Goal: Task Accomplishment & Management: Complete application form

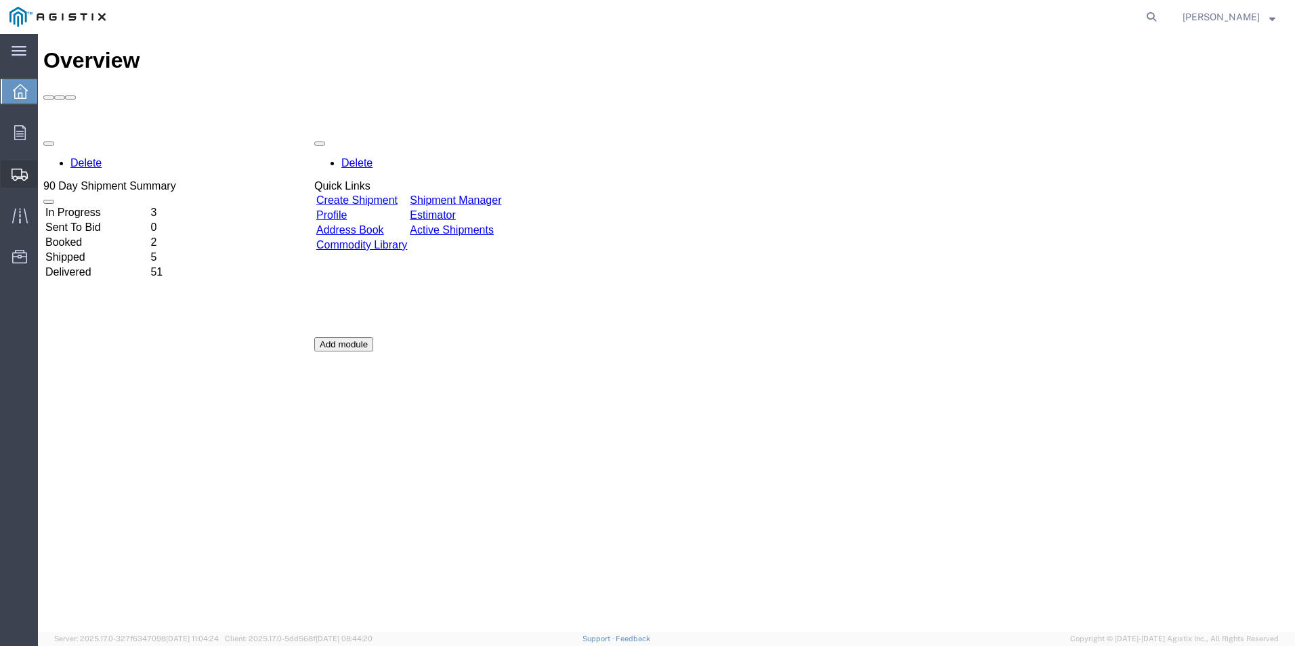
click at [0, 0] on span "Create Shipment" at bounding box center [0, 0] width 0 height 0
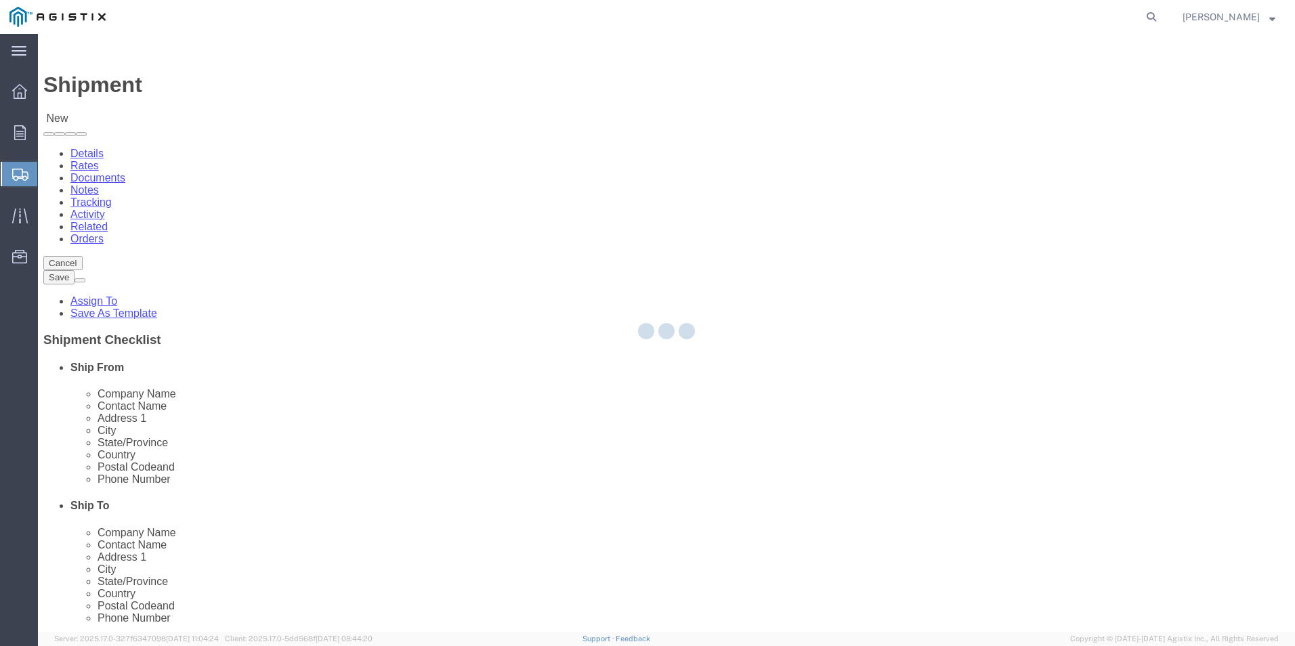
select select
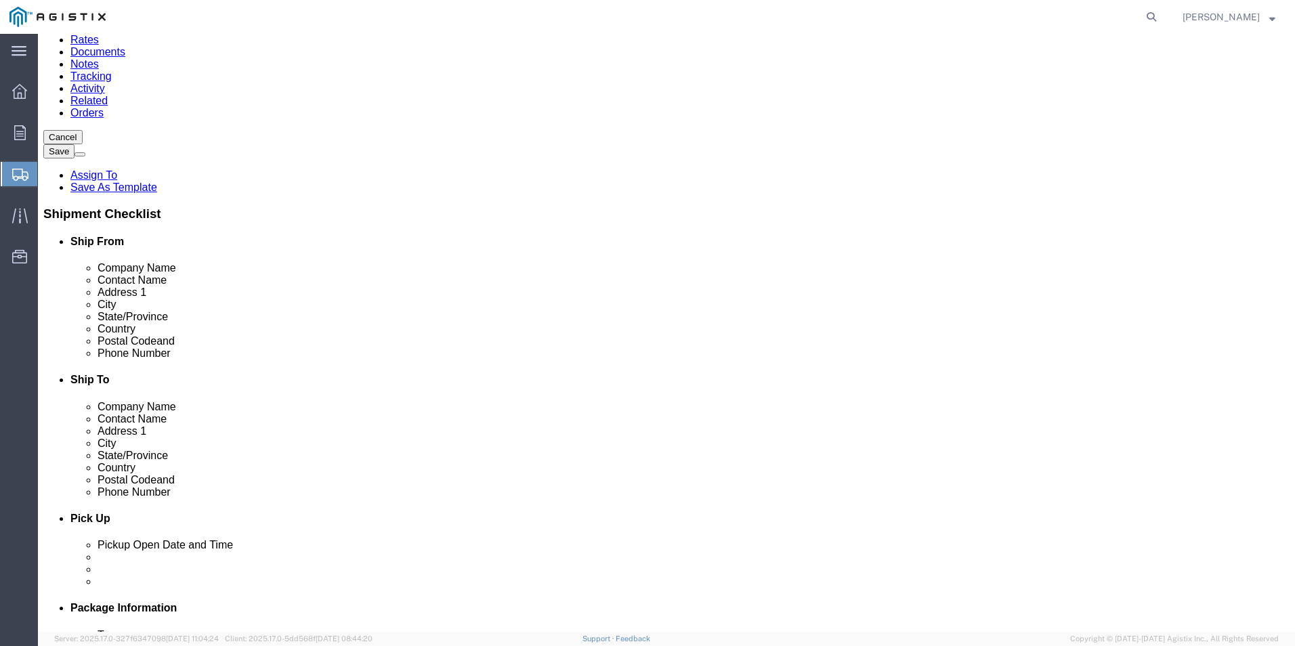
scroll to position [135, 0]
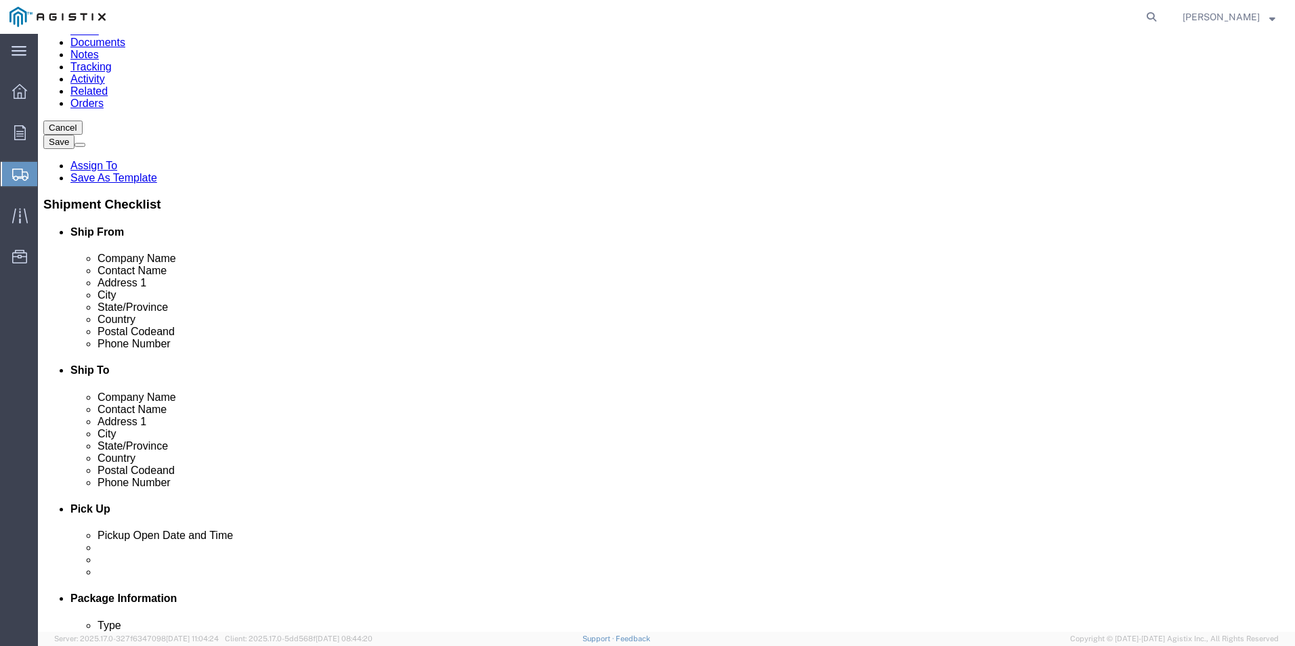
click input "text"
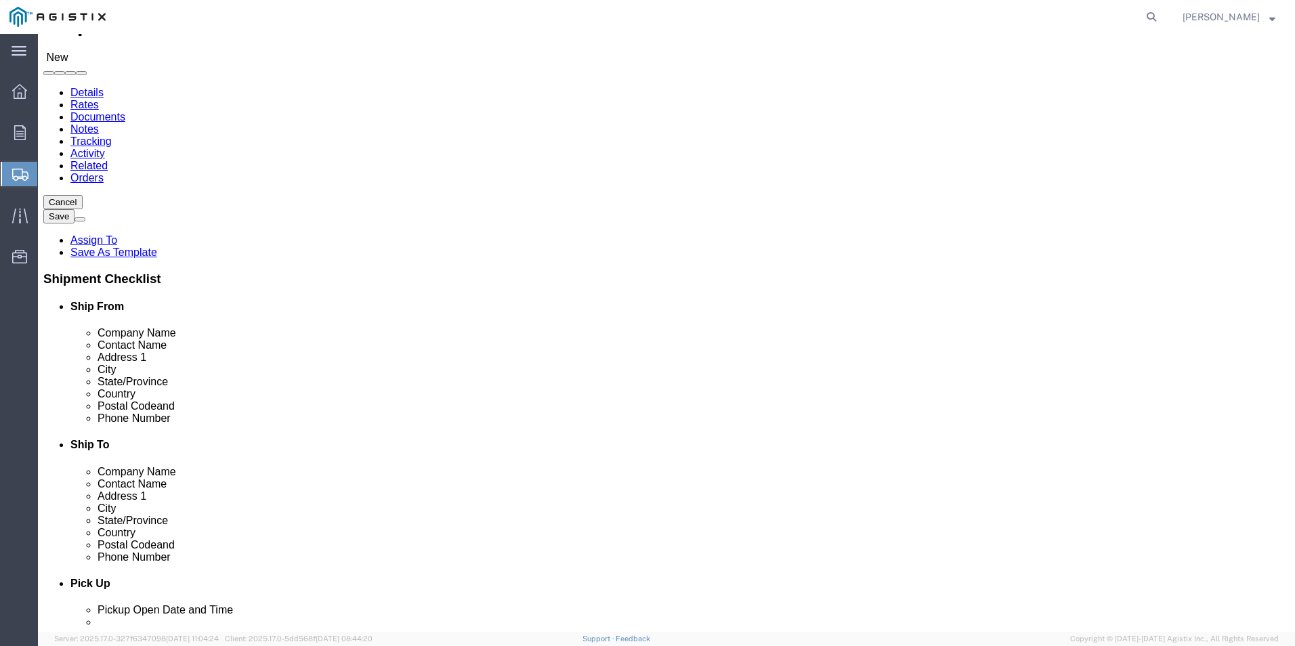
scroll to position [0, 0]
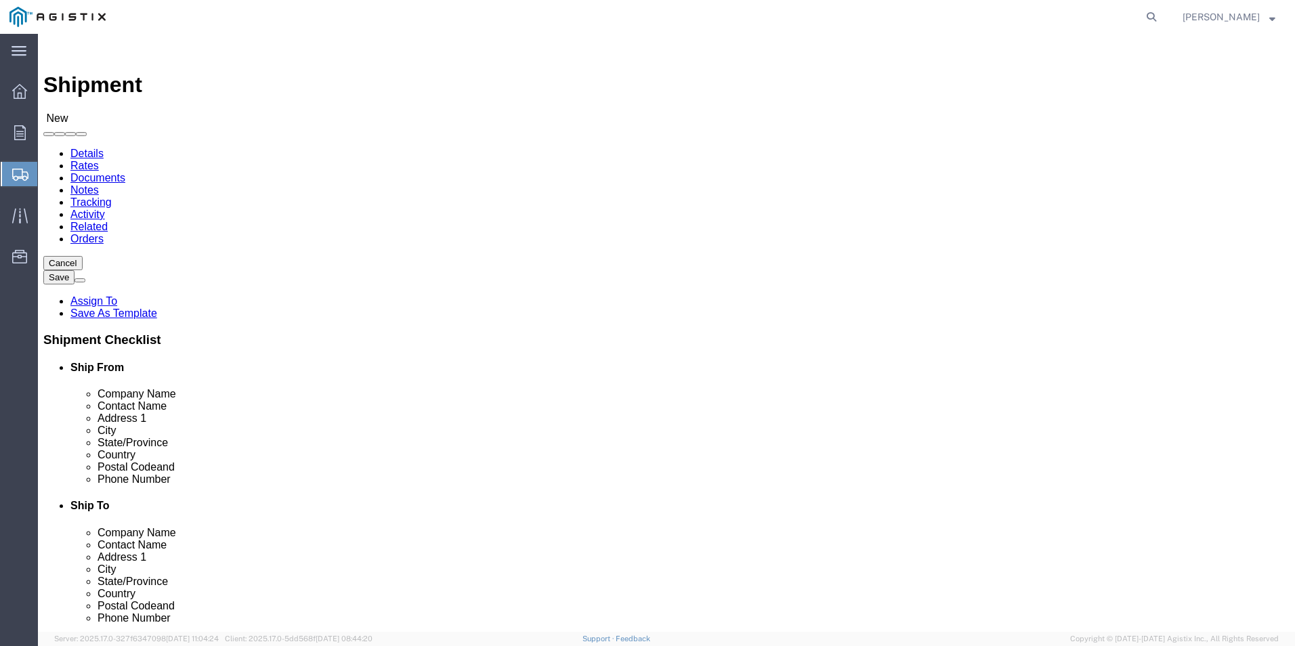
click select "Select ABB Inc PG&E"
select select "9596"
click select "Select ABB Inc PG&E"
select select
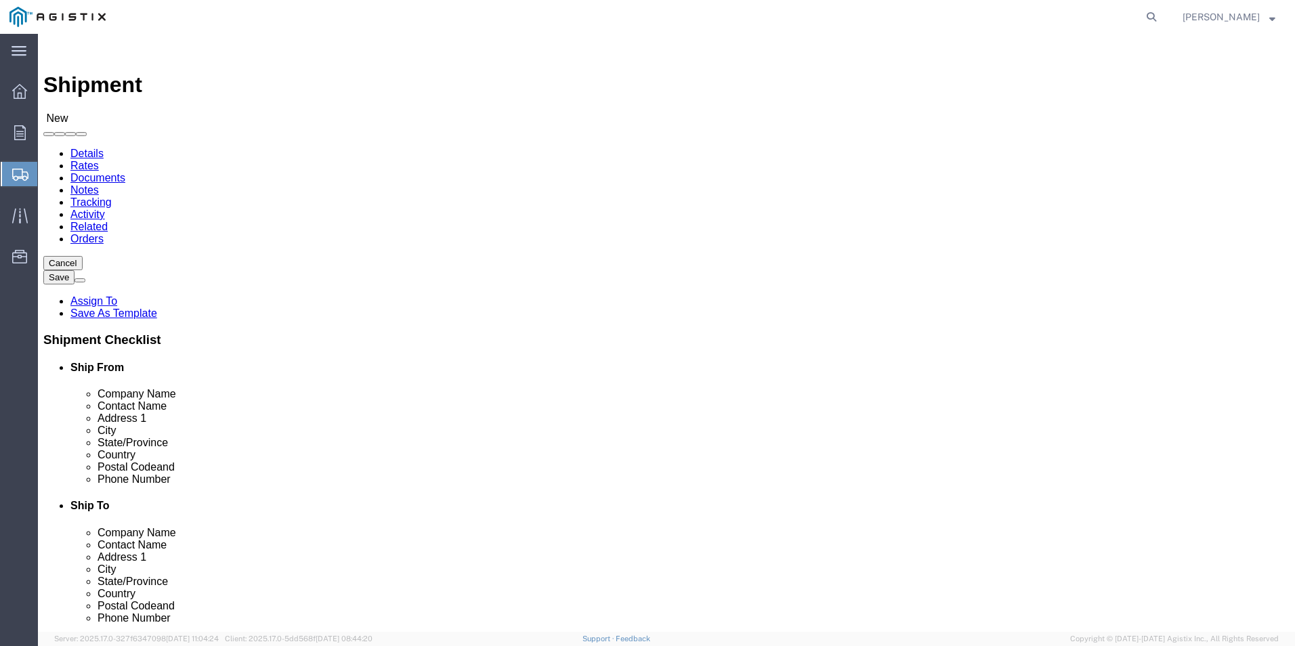
click select "Select All Others [GEOGRAPHIC_DATA] [GEOGRAPHIC_DATA] [GEOGRAPHIC_DATA] [GEOGRA…"
select select "19740"
click select "Select All Others [GEOGRAPHIC_DATA] [GEOGRAPHIC_DATA] [GEOGRAPHIC_DATA] [GEOGRA…"
click input "text"
type input "b"
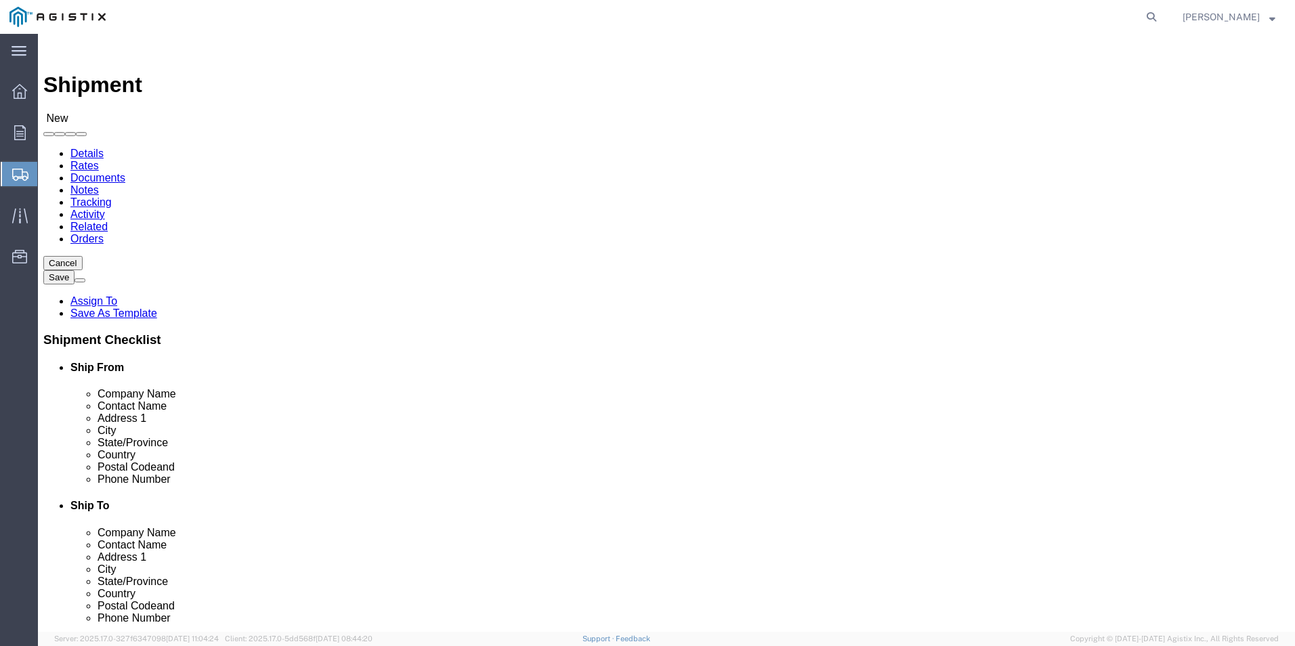
type input "ABB INC"
click input "text"
type input "[PERSON_NAME]"
click input "text"
type input "[STREET_ADDRESS]"
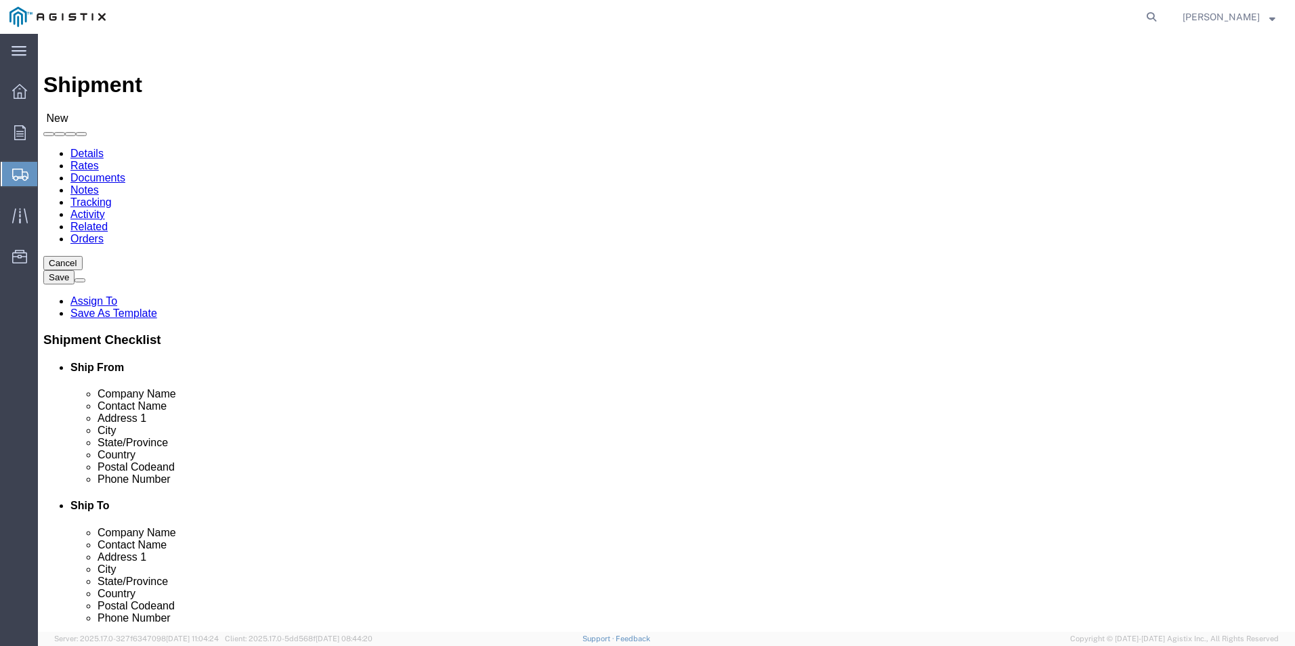
drag, startPoint x: 196, startPoint y: 462, endPoint x: 196, endPoint y: 472, distance: 10.2
click input "text"
type input "PINETOPS"
click p "- ABB, Inc - ([PERSON_NAME]) [STREET_ADDRESS]"
select select "NC"
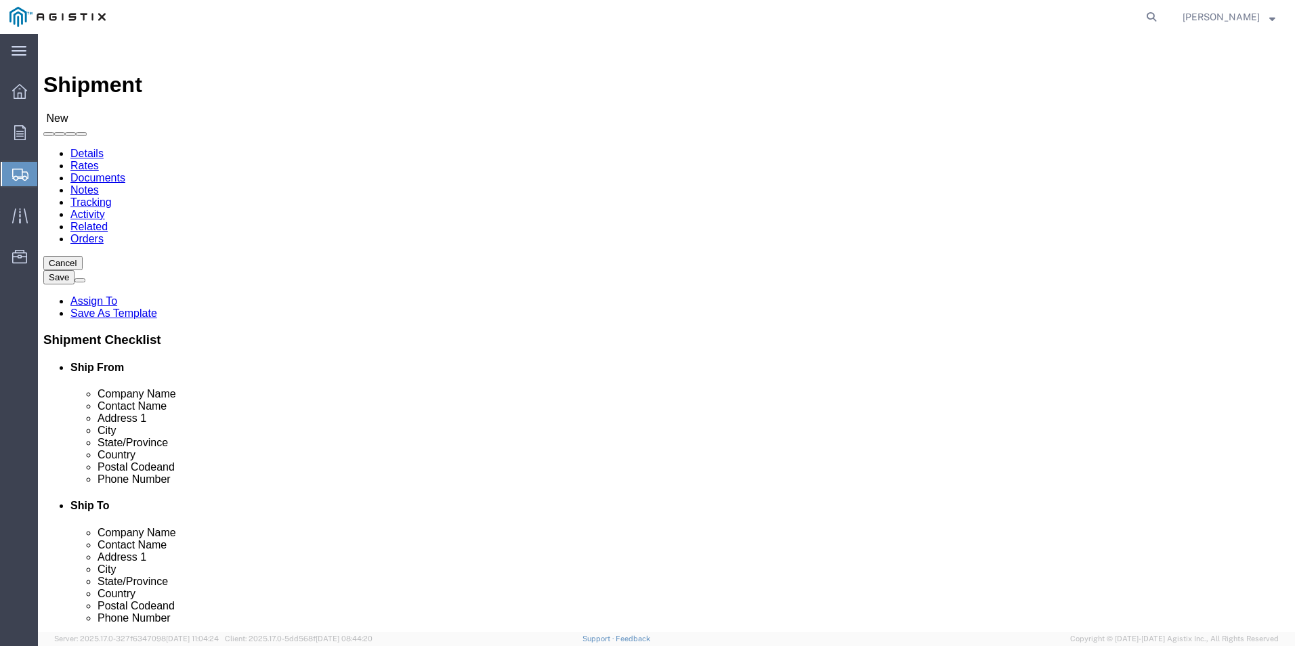
type input "PINETOPS,[GEOGRAPHIC_DATA]"
click input "[PERSON_NAME]"
type input "T"
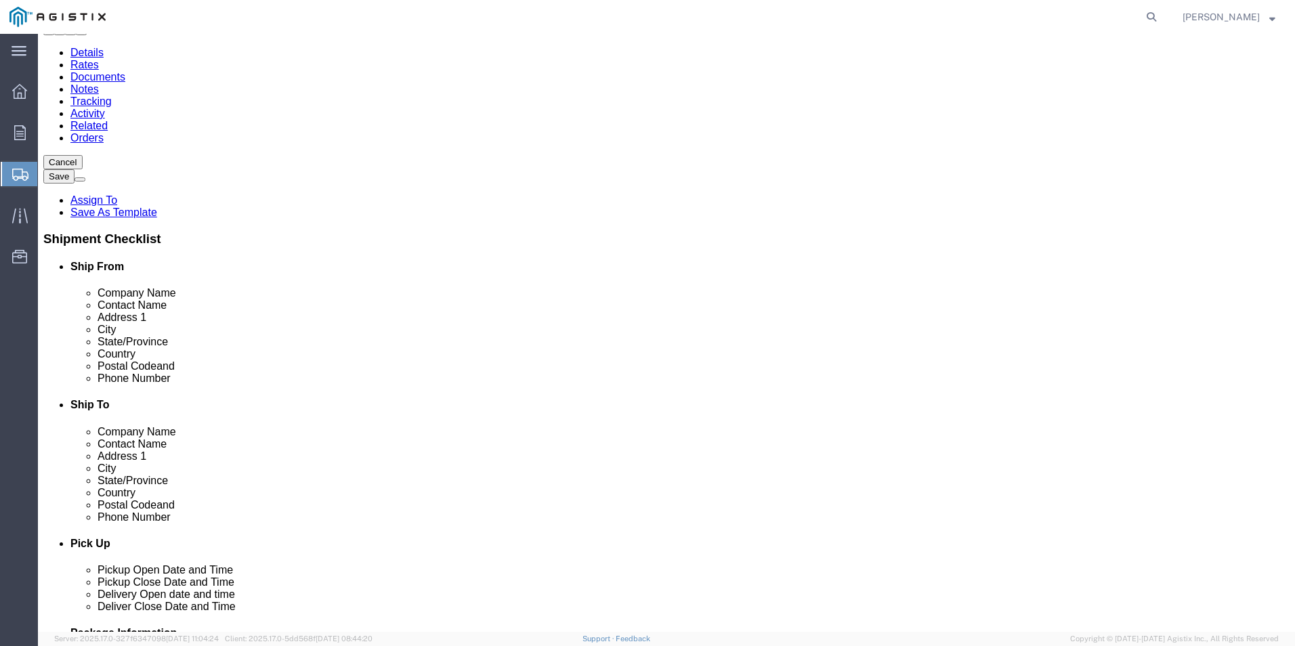
scroll to position [135, 0]
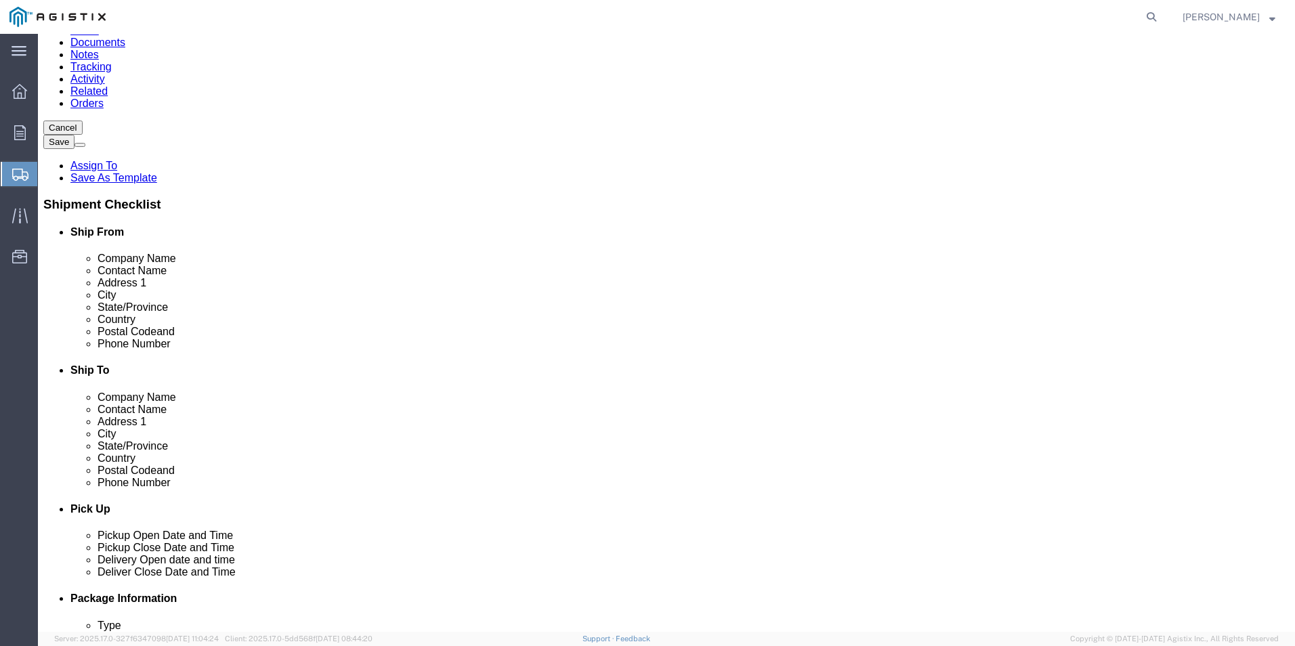
type input "[PERSON_NAME]"
click input "text"
click div "Location My Profile Location (OBSOLETE) [PERSON_NAME] SC - GC TRAILER (OBSOLETE…"
click input "[PERSON_NAME]"
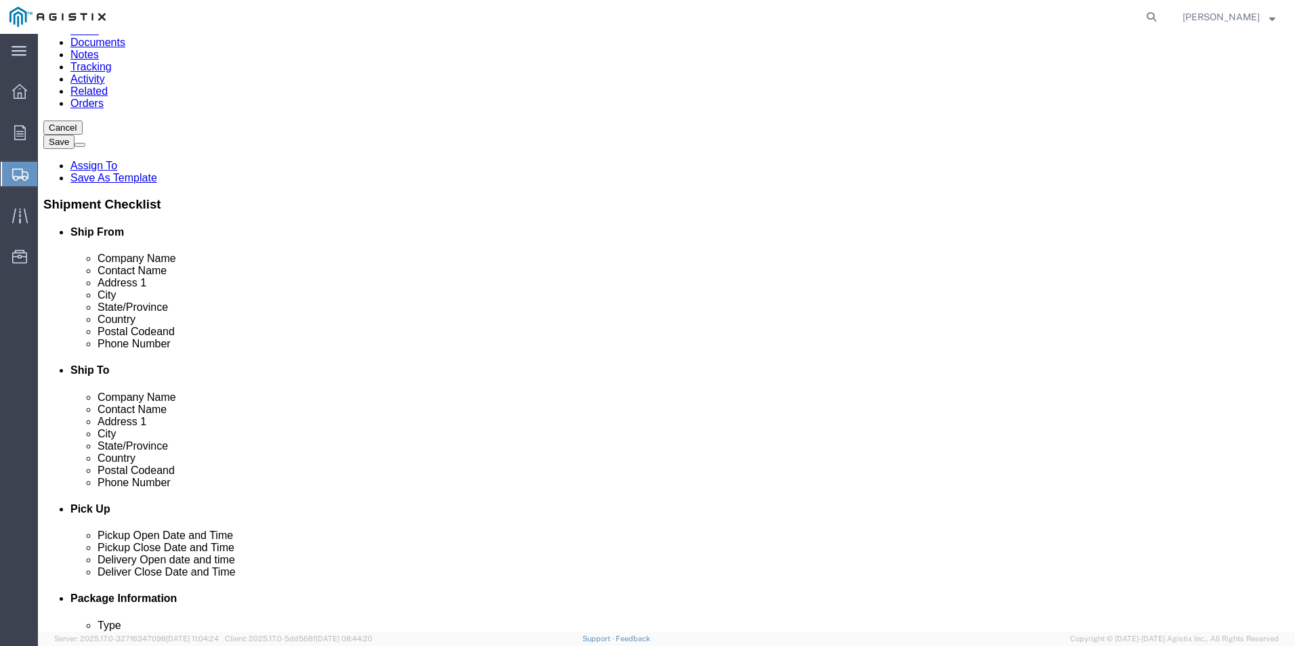
type input "A"
type input "2520827-3228"
click input "text"
type input "[PERSON_NAME][EMAIL_ADDRESS][DOMAIN_NAME]"
click input "text"
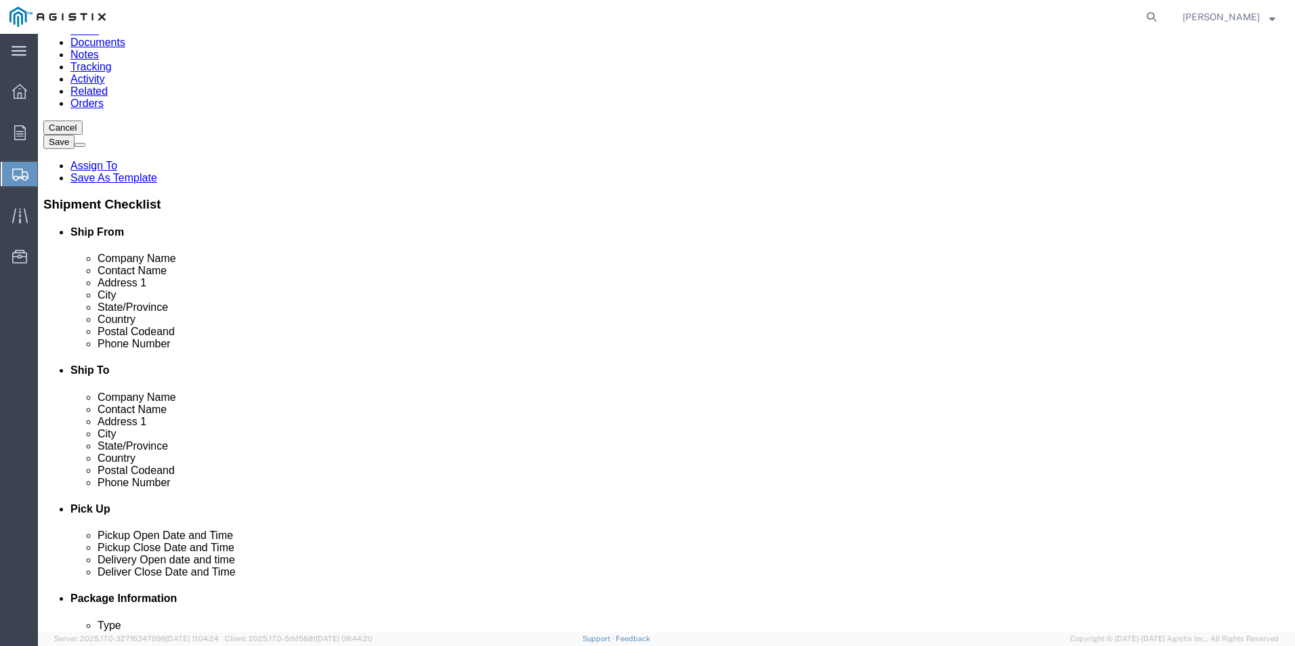
click label
click input "checkbox"
checkbox input "true"
click input "text"
click label
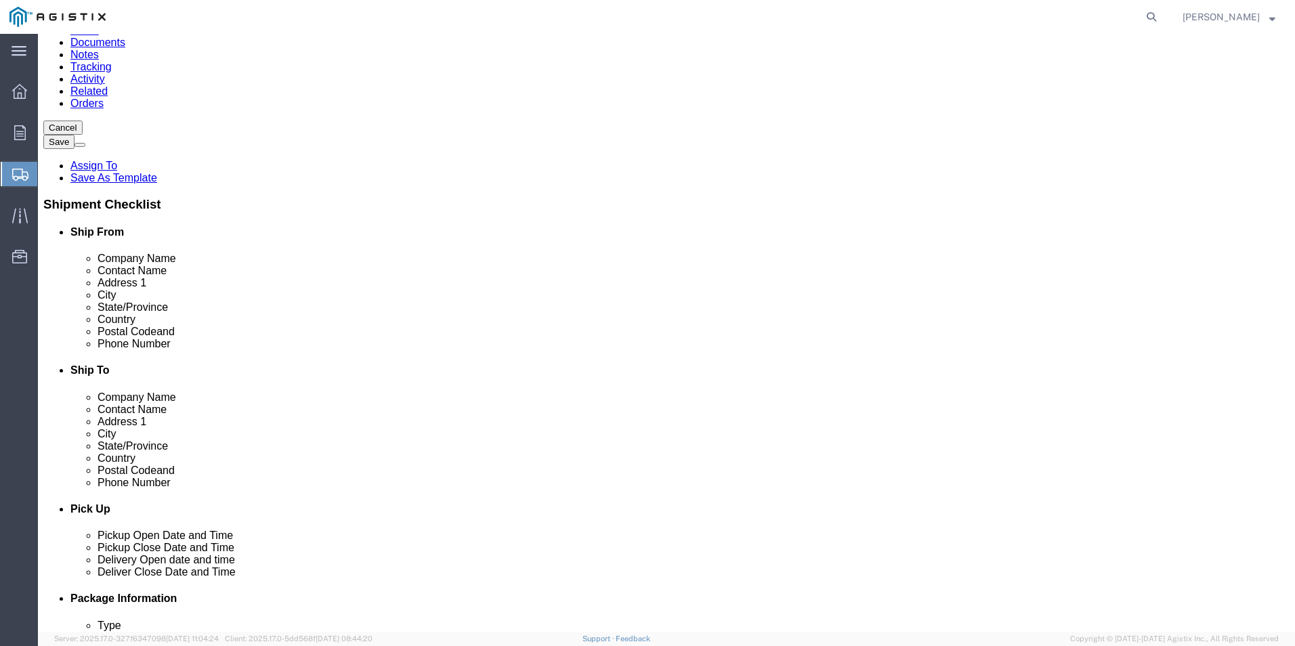
click input "checkbox"
checkbox input "false"
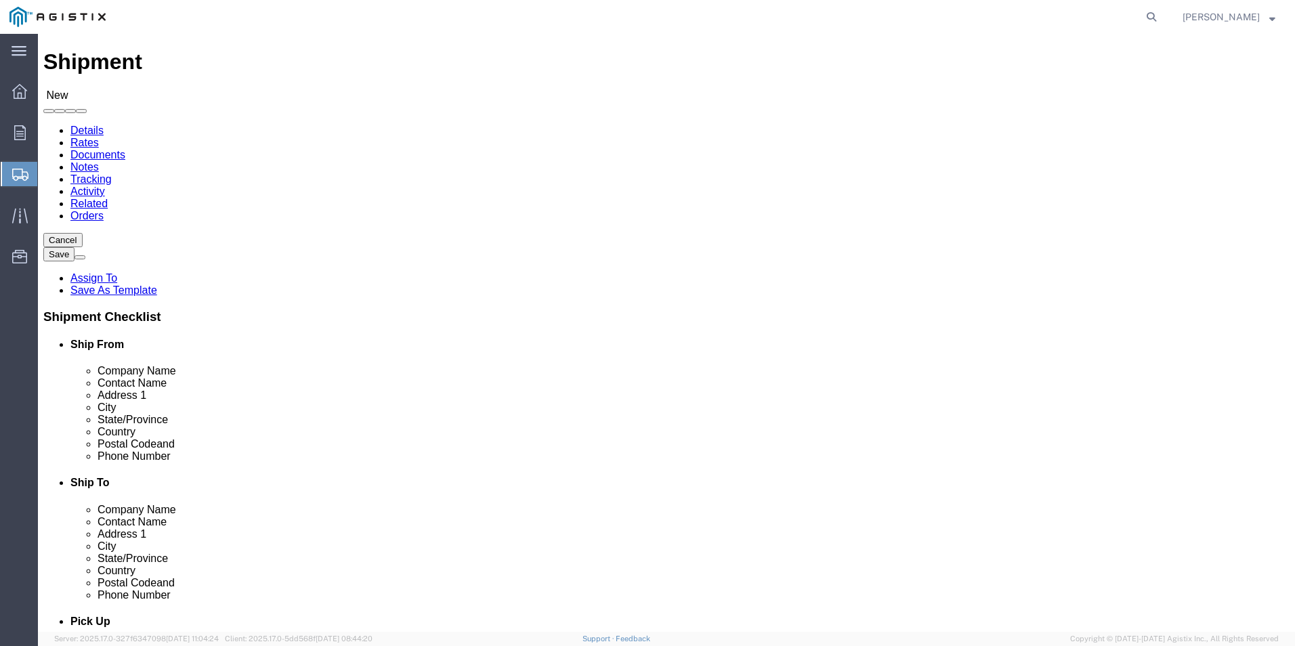
scroll to position [0, 0]
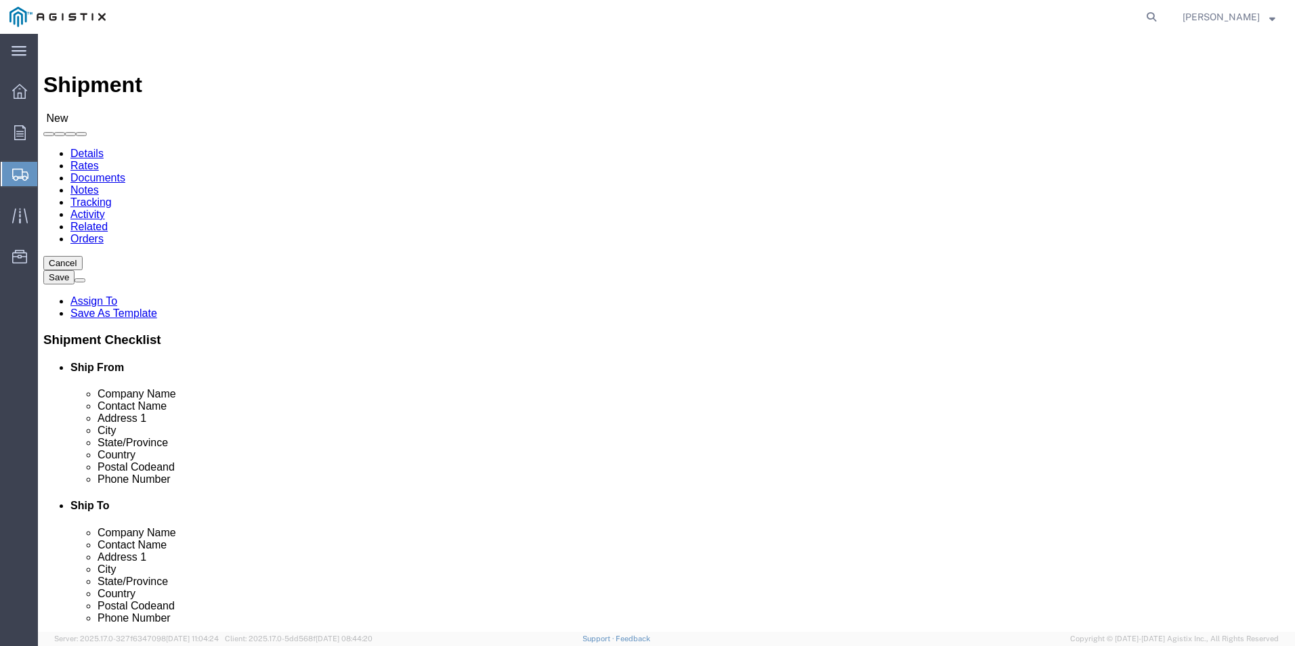
click input "text"
type input "PGE"
click input "text"
type input "FREMONT RECEIVING"
click input "text"
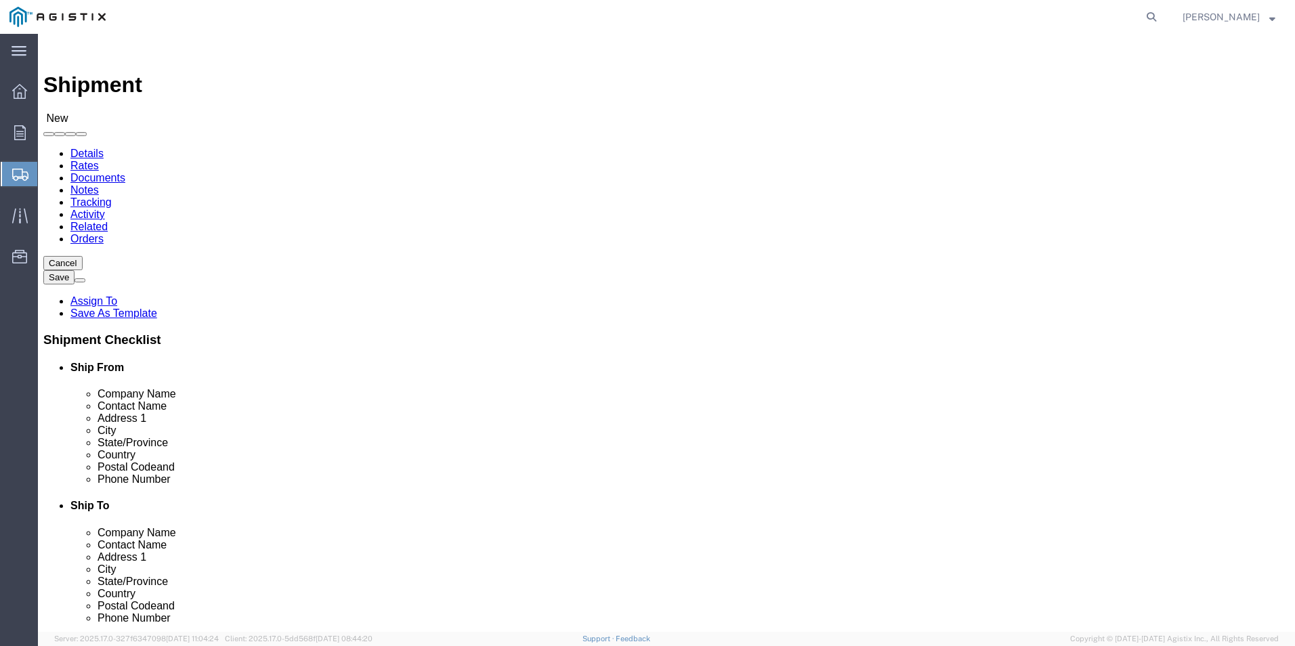
type input "[STREET_ADDRESS][PERSON_NAME]"
click input "text"
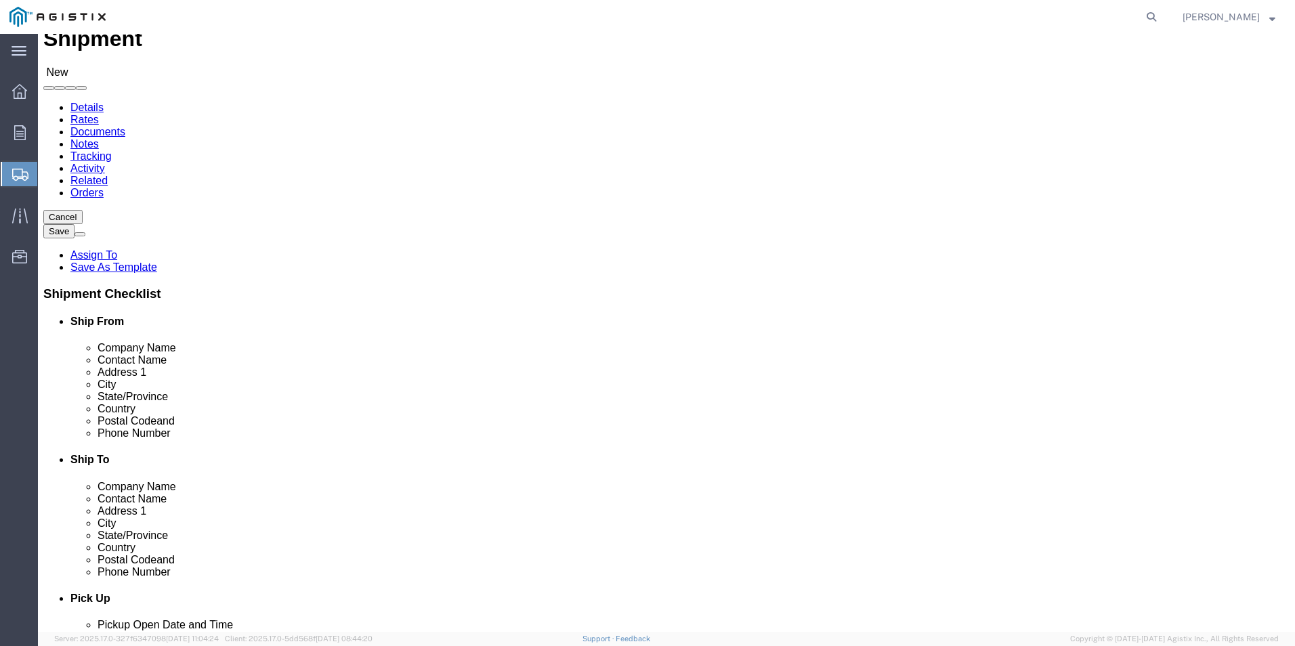
scroll to position [135, 0]
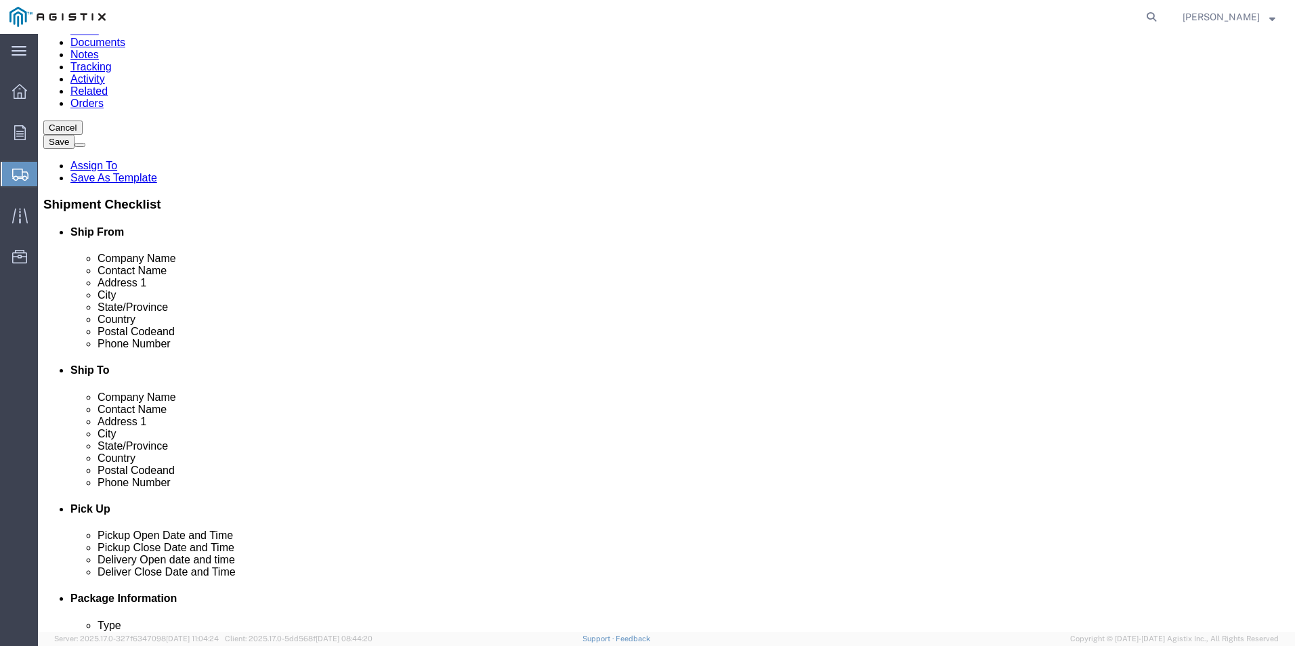
type input "FREMONT"
click label "City"
click input "Postal Code"
type input "94538"
click input "text"
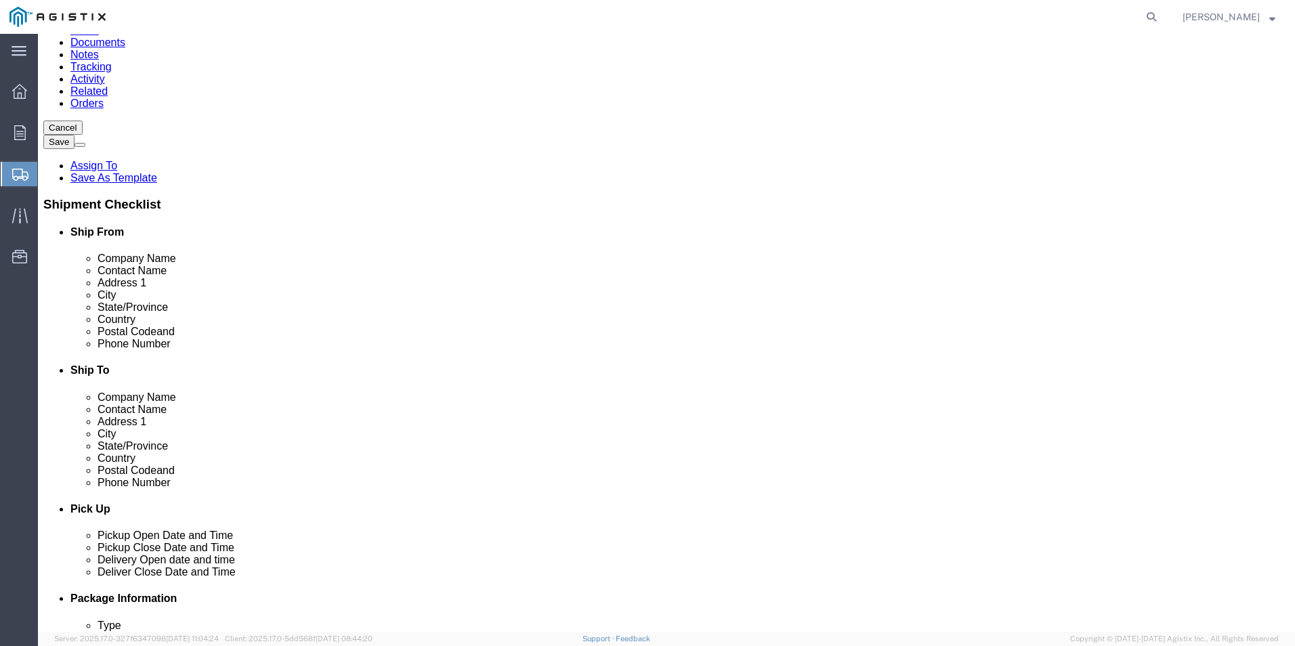
click input "text"
type input "[PHONE_NUMBER]"
drag, startPoint x: 741, startPoint y: 480, endPoint x: 733, endPoint y: 496, distance: 18.8
click div "Location My Profile Location (OBSOLETE) [PERSON_NAME] SC - GC TRAILER (OBSOLETE…"
click div "ADDITIONAL INFORMATION"
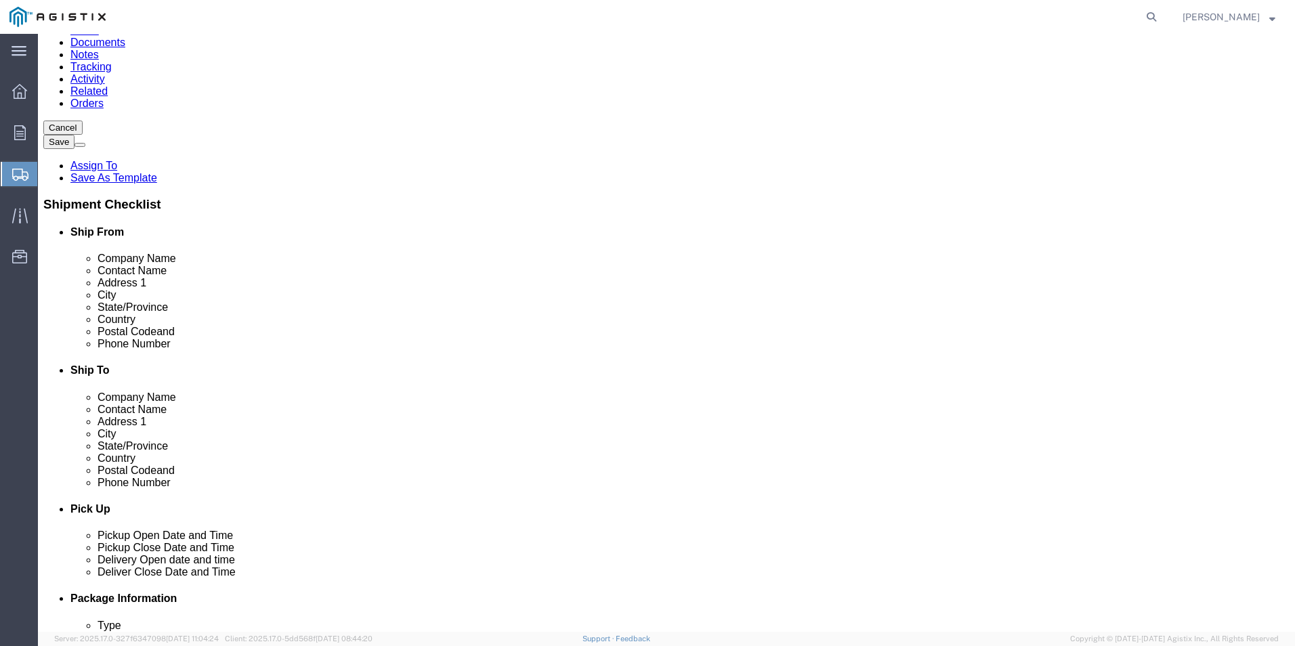
click input "text"
type input "[PERSON_NAME][EMAIL_ADDRESS][DOMAIN_NAME]"
click div "Location My Profile Location (OBSOLETE) [PERSON_NAME] SC - GC TRAILER (OBSOLETE…"
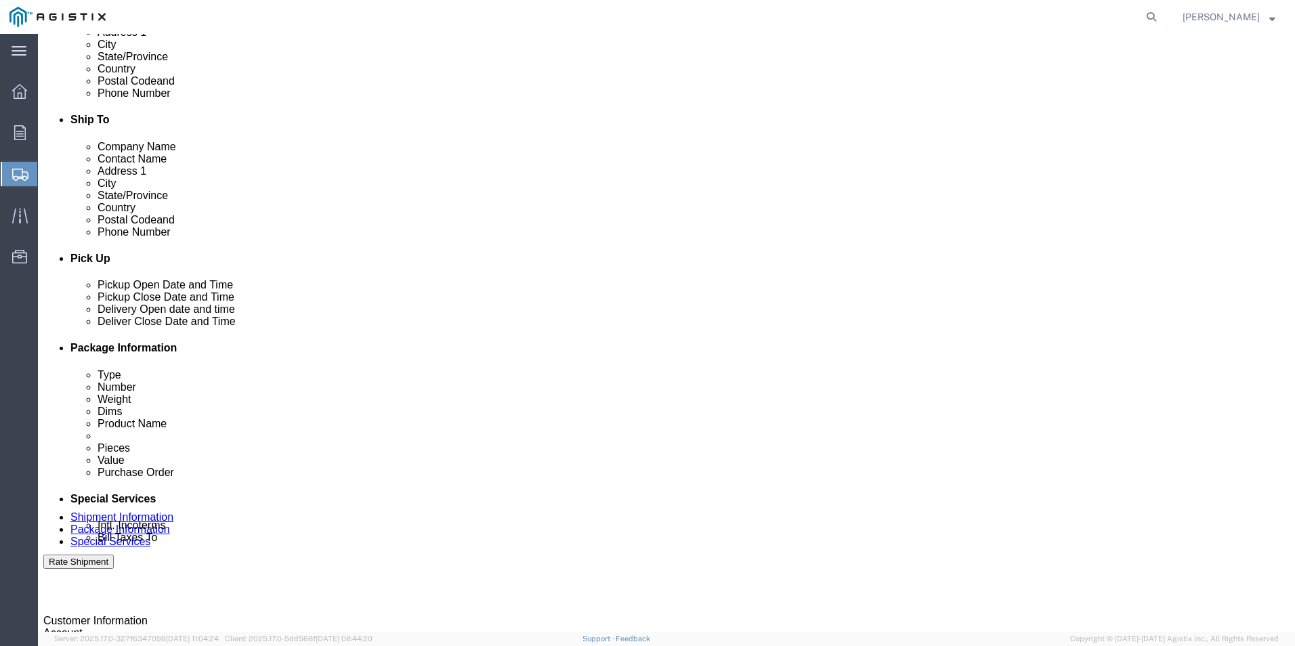
scroll to position [406, 0]
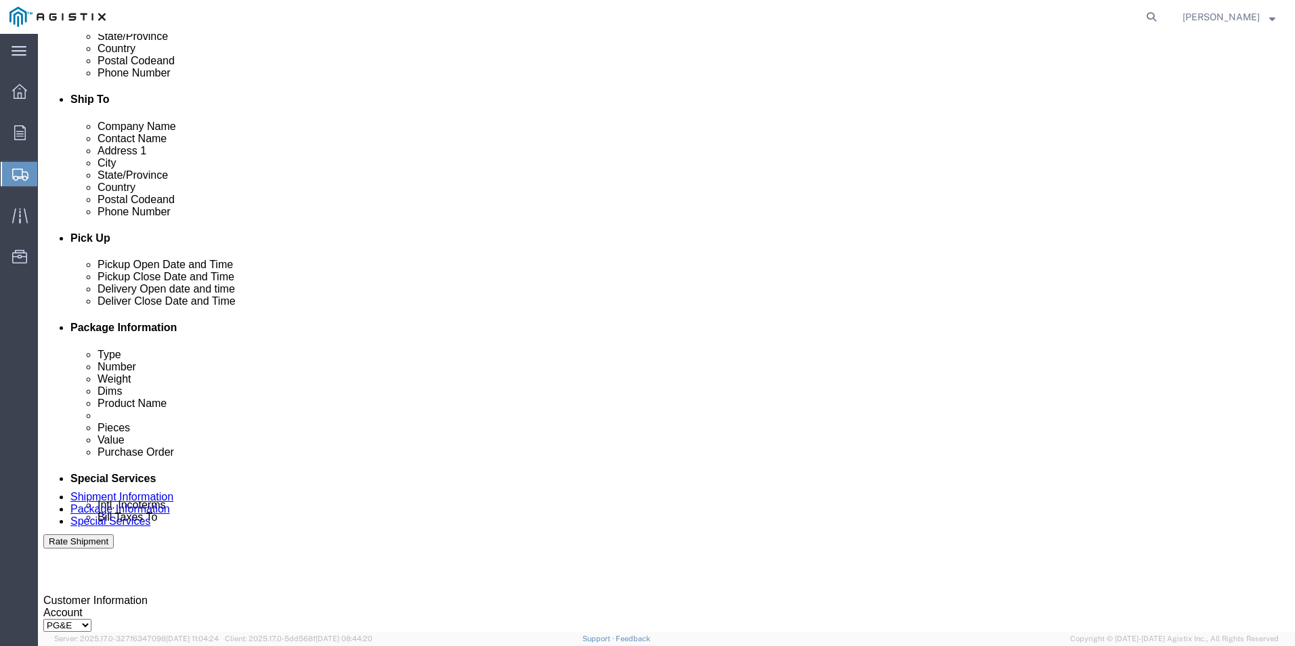
click div "[DATE] 12:00 PM"
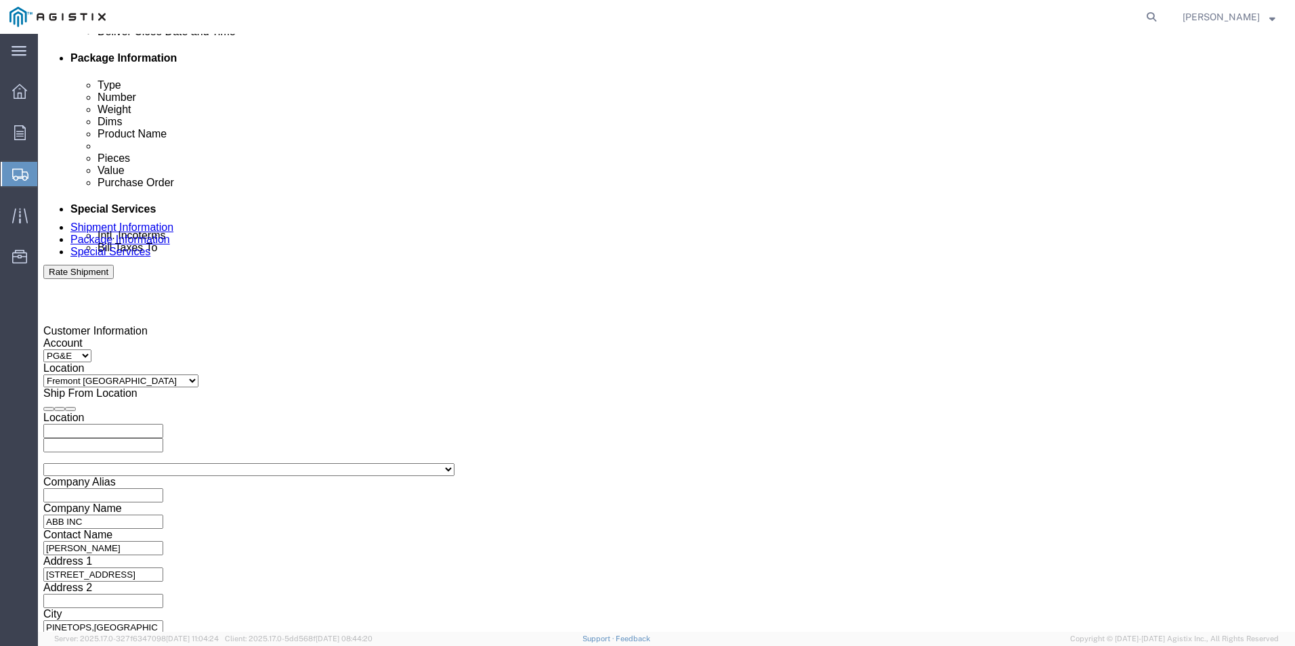
click button "Apply"
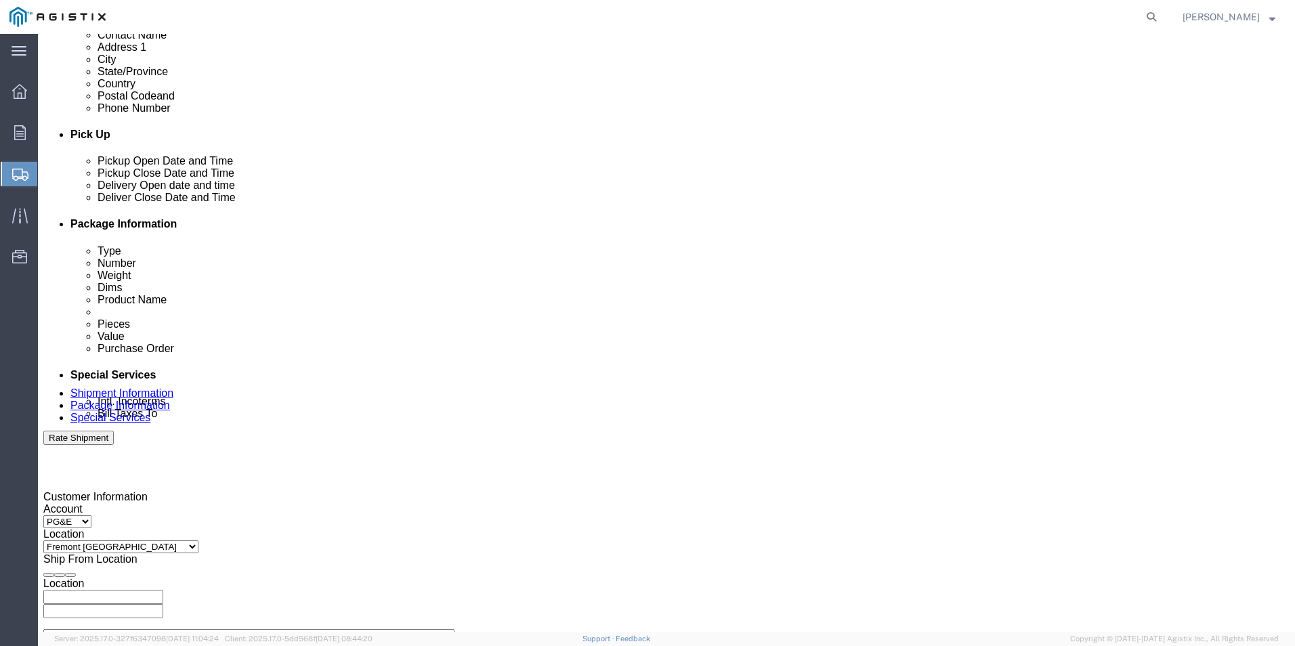
scroll to position [473, 0]
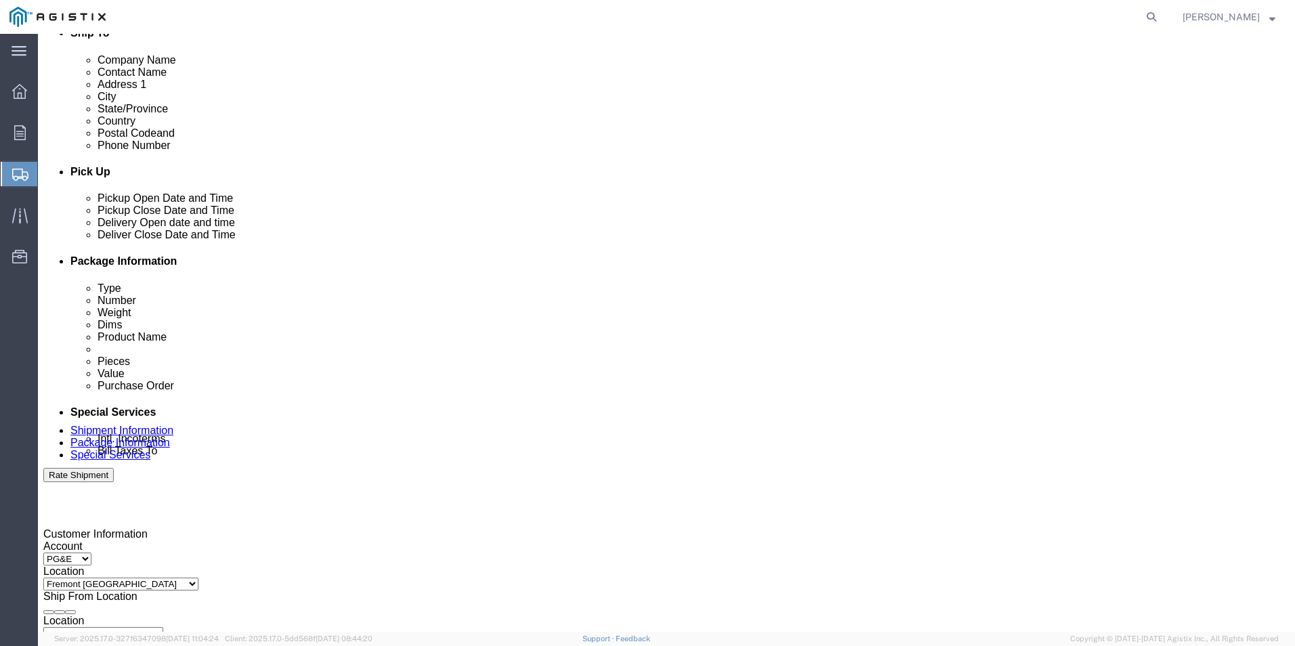
click div "[DATE] 1:00 PM"
click input "1:00 PM"
type input "4:00 PM"
click button "Apply"
click div
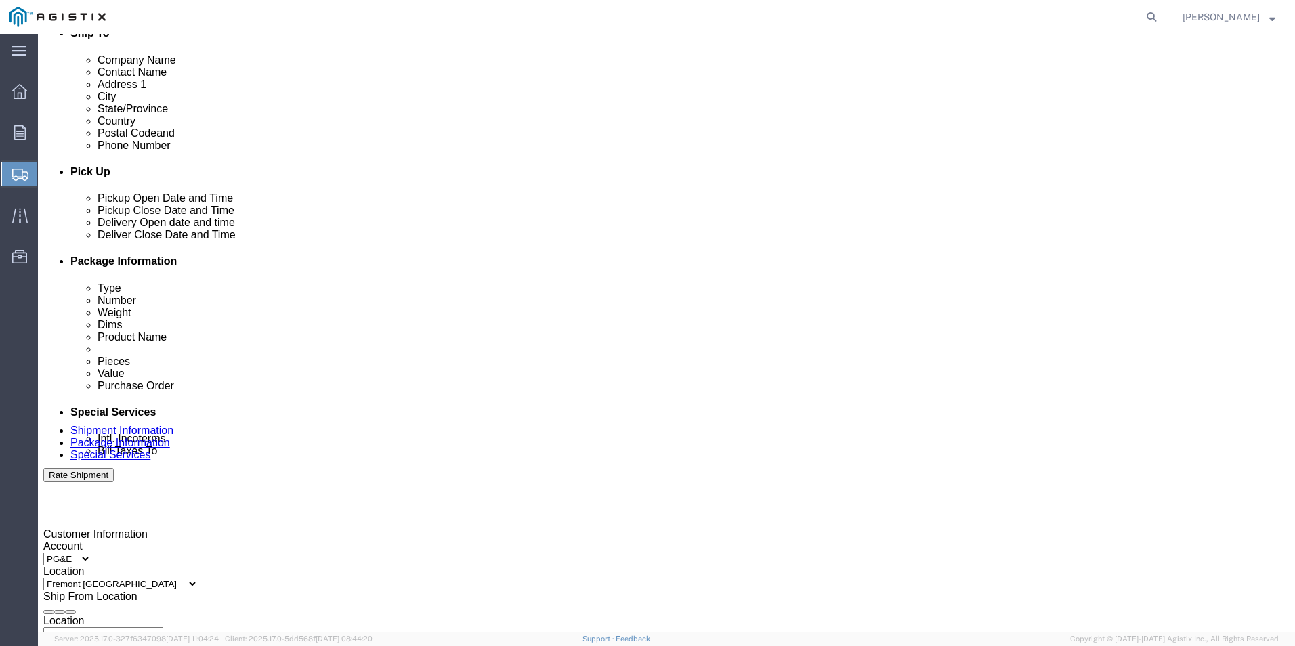
click div
click icon
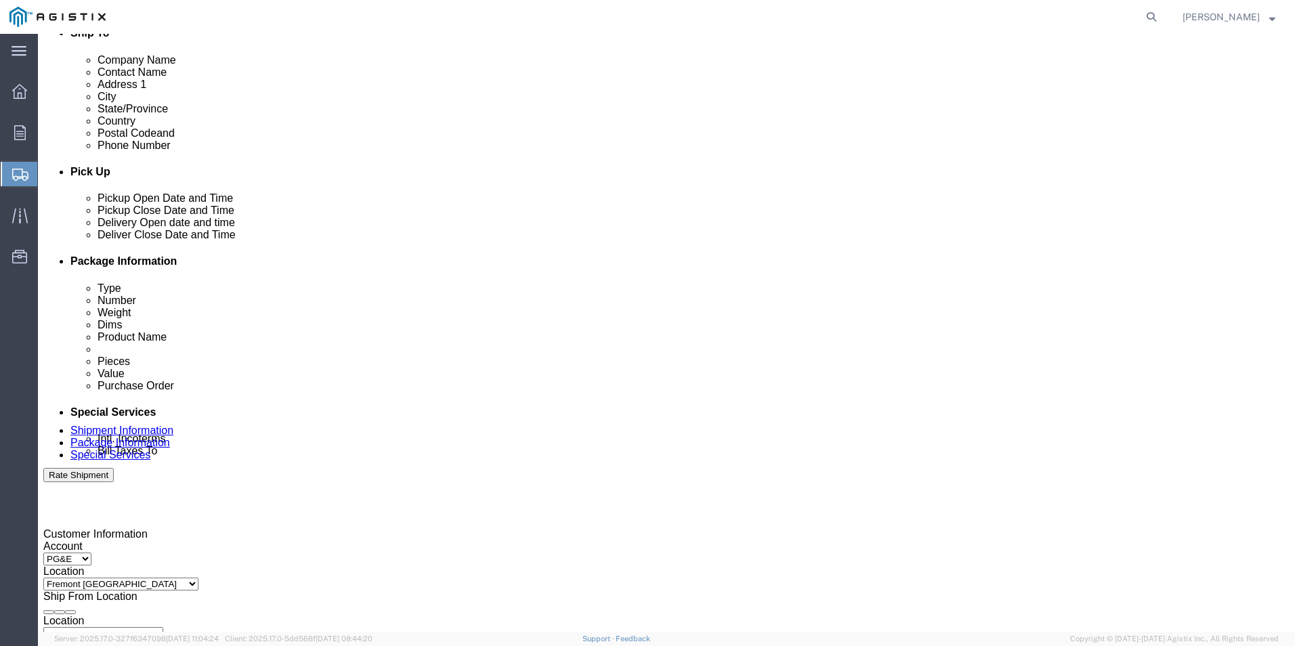
click div
click input "5:00 PM"
click input "9:00 PM"
type input "9:00 AM"
click button "Apply"
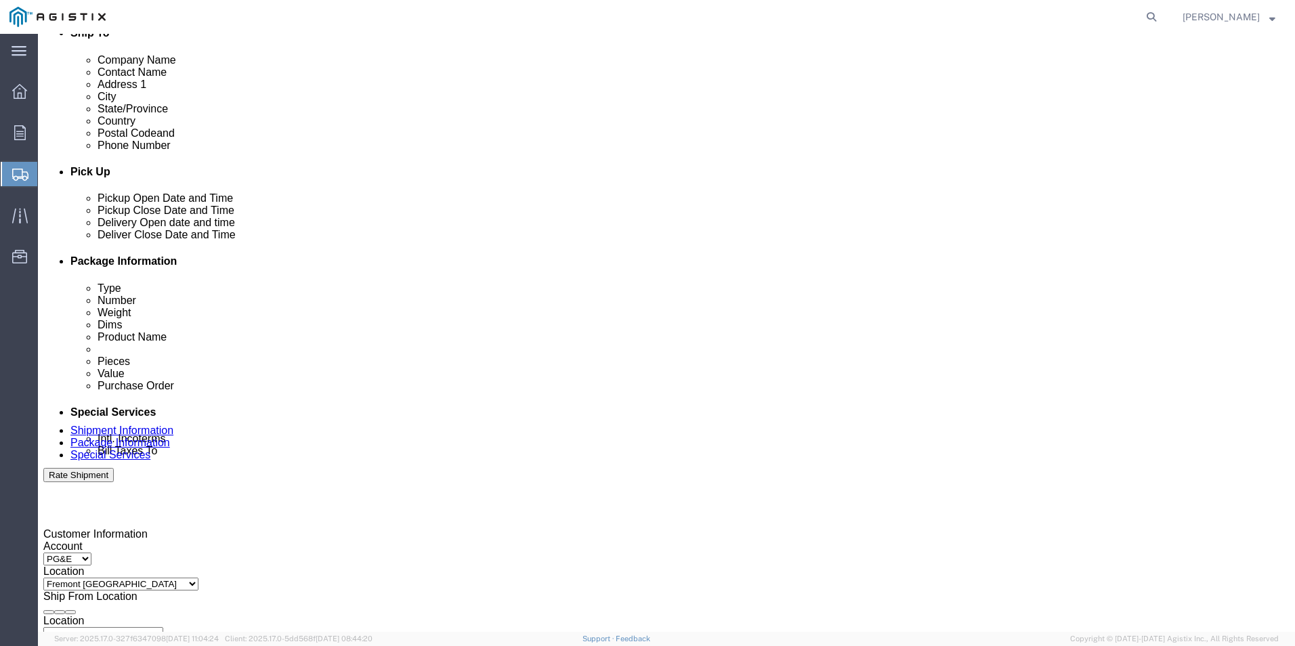
click icon
click div
click input "10:00 AM"
drag, startPoint x: 820, startPoint y: 589, endPoint x: 788, endPoint y: 595, distance: 33.1
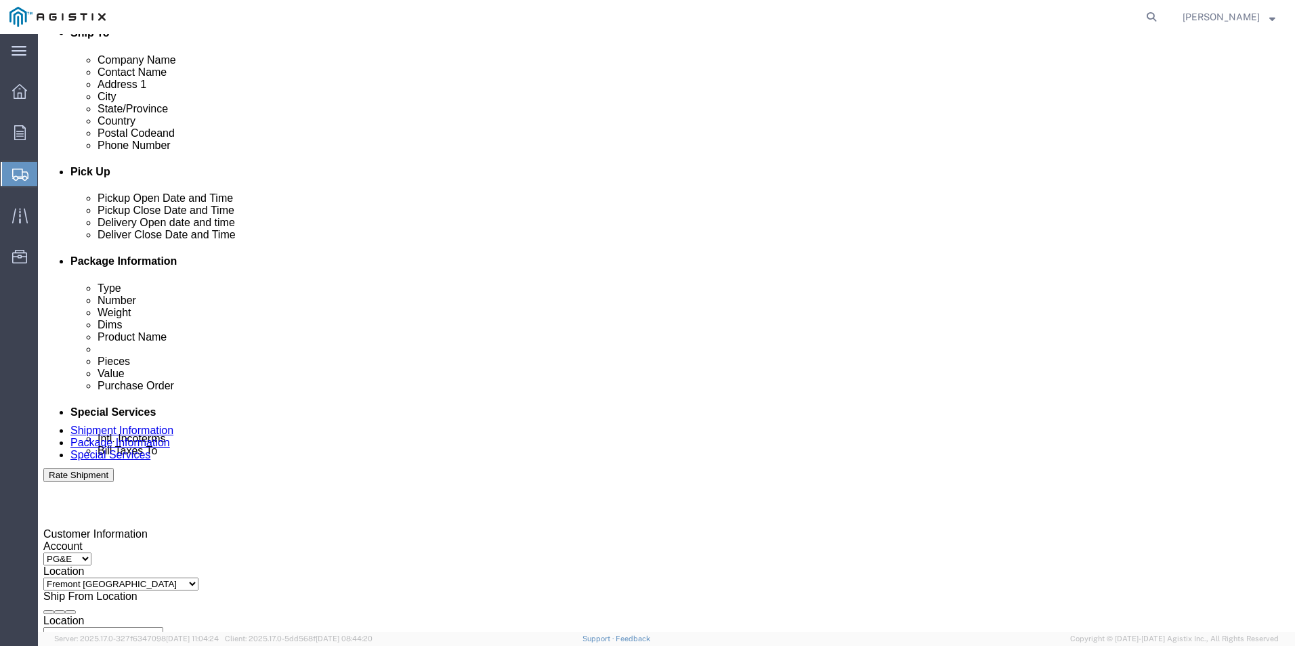
click input "2:00 AM"
type input "2:00 PM"
click button "Apply"
click input "text"
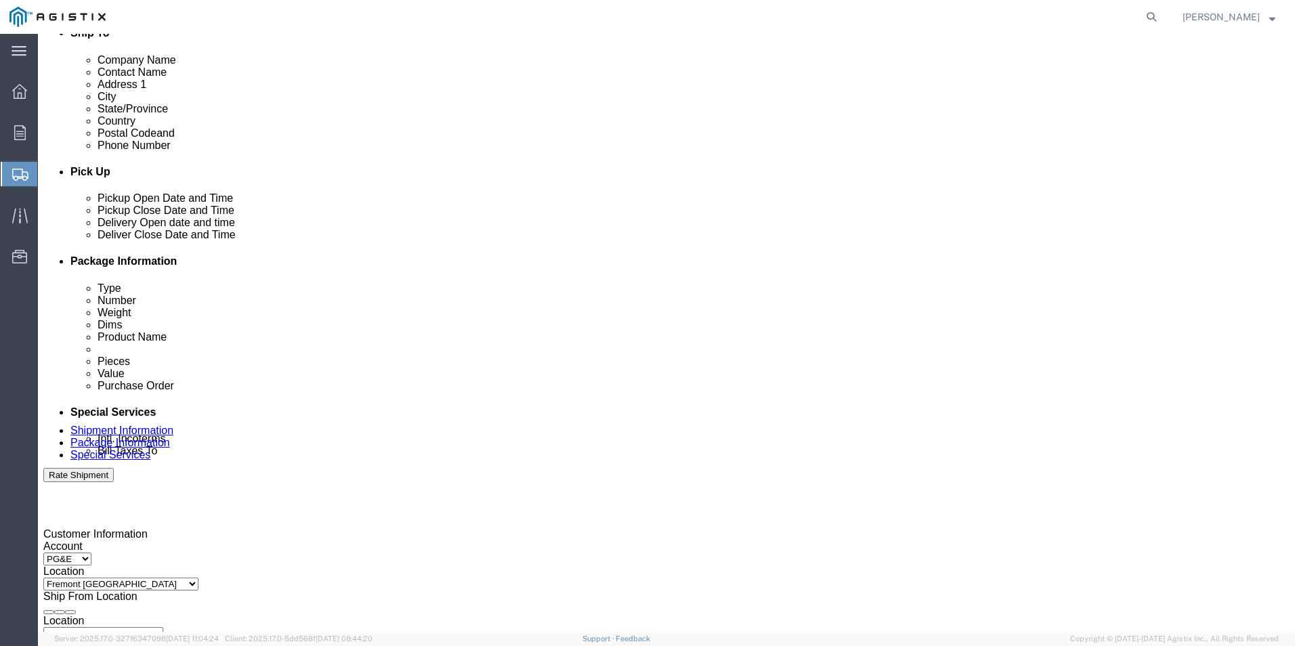
click input "text"
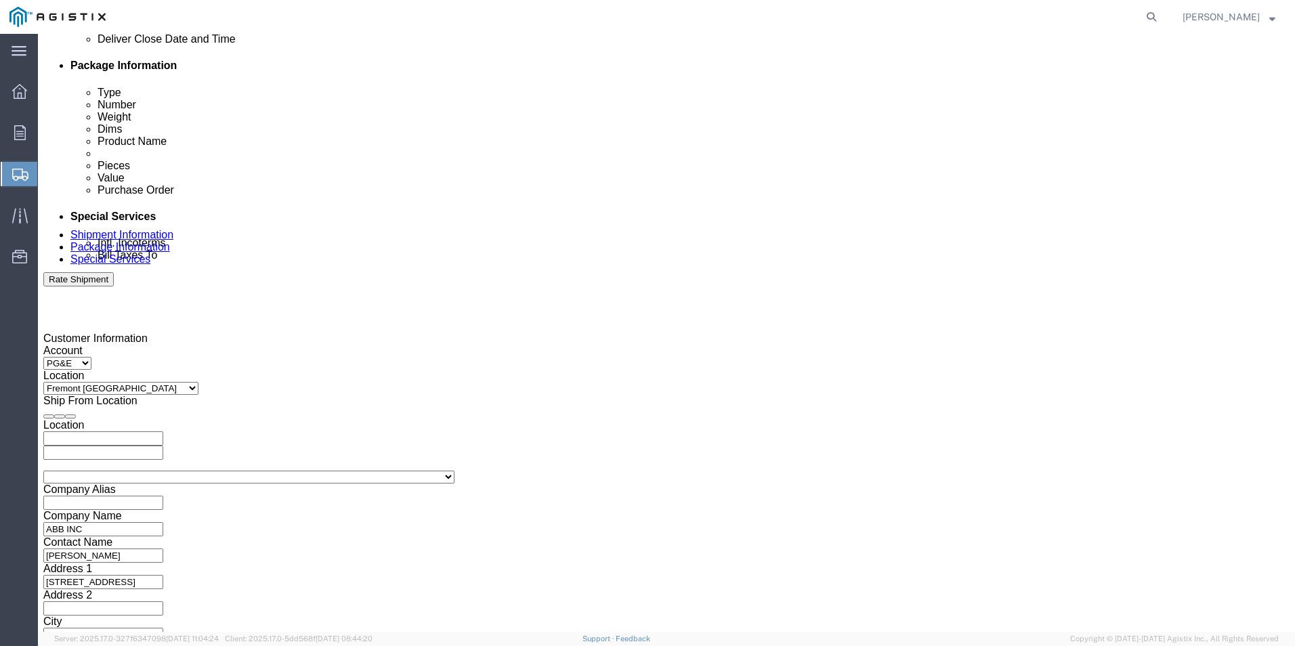
scroll to position [676, 0]
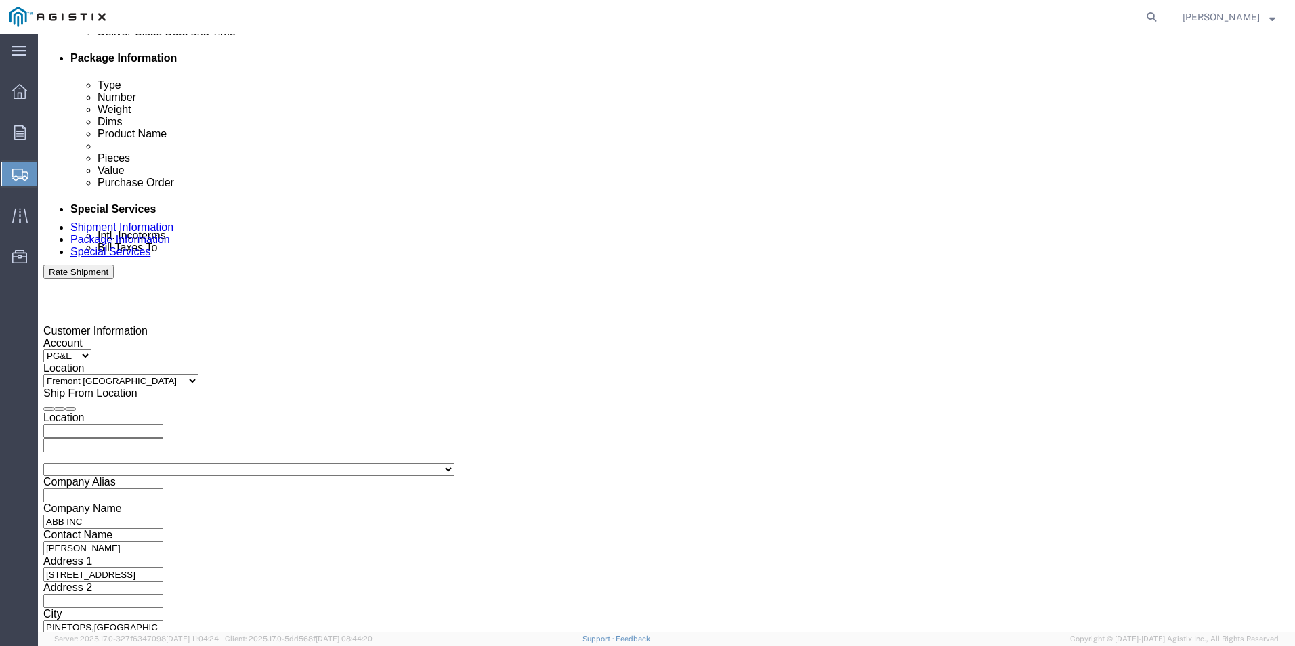
type input "3501385094"
click select "Select Air Less than Truckload Multi-Leg Ocean Freight Rail Small Parcel Truckl…"
select select "LTL"
click select "Select Air Less than Truckload Multi-Leg Ocean Freight Rail Small Parcel Truckl…"
click button "Continue"
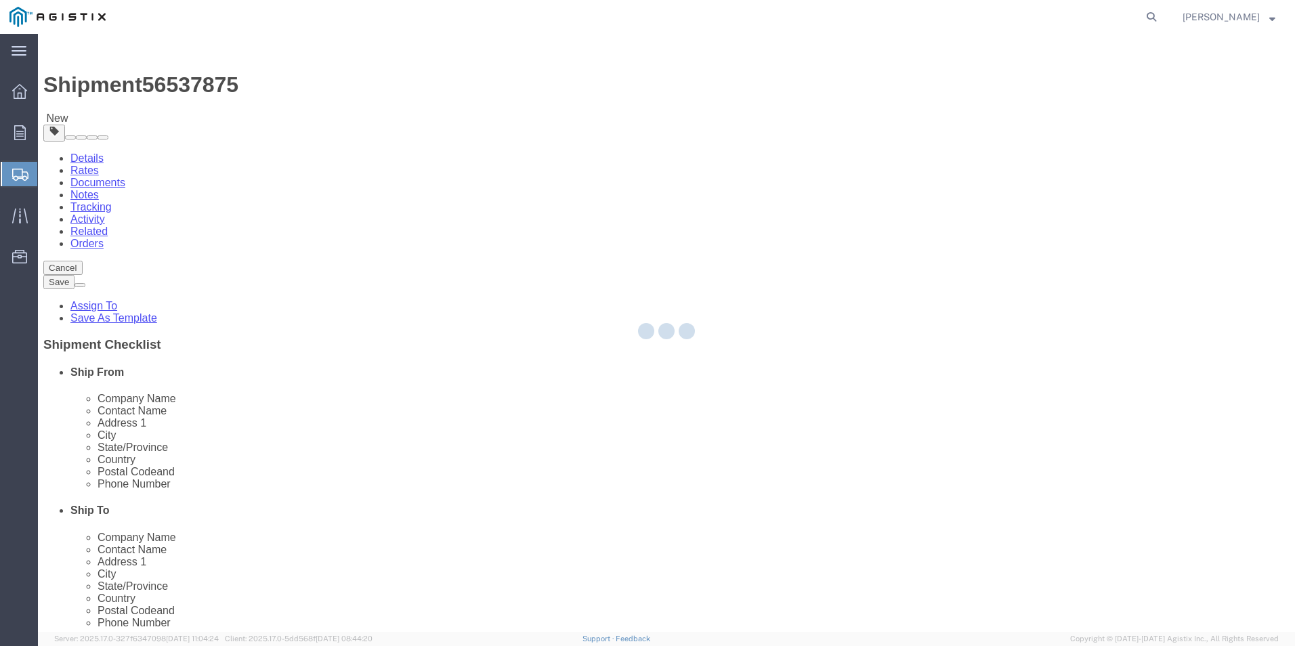
select select "CBOX"
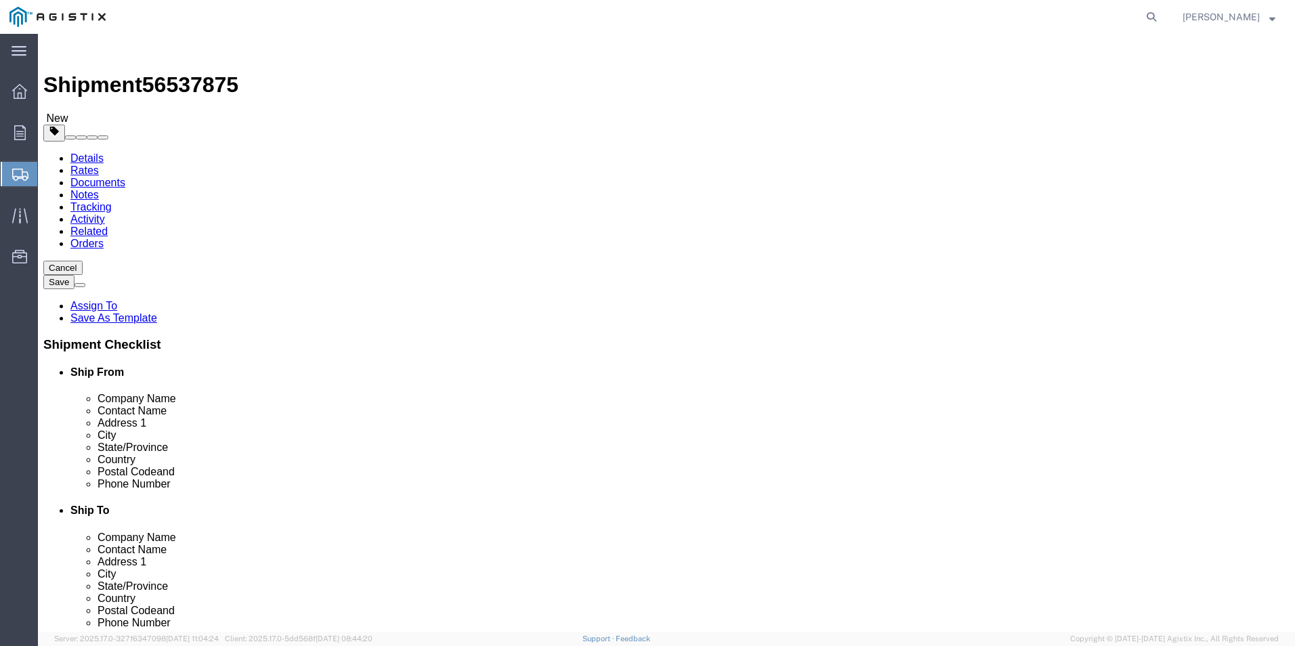
drag, startPoint x: 210, startPoint y: 271, endPoint x: 197, endPoint y: 257, distance: 18.7
click input "1"
type input "2"
click input "text"
type input "30"
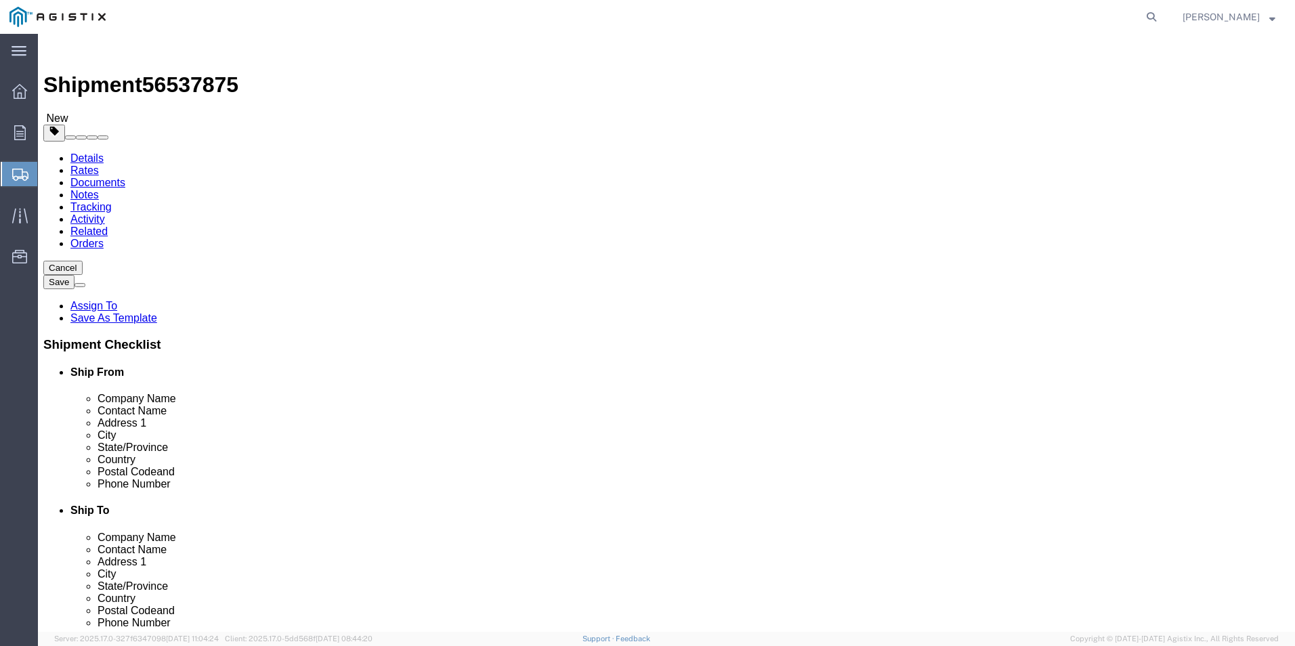
click input "text"
type input "29"
click input "text"
type input "29"
click div "x Package Type Select Bulk Bundle(s) Cardboard Box(es) Carton(s) Crate(s) Drum(…"
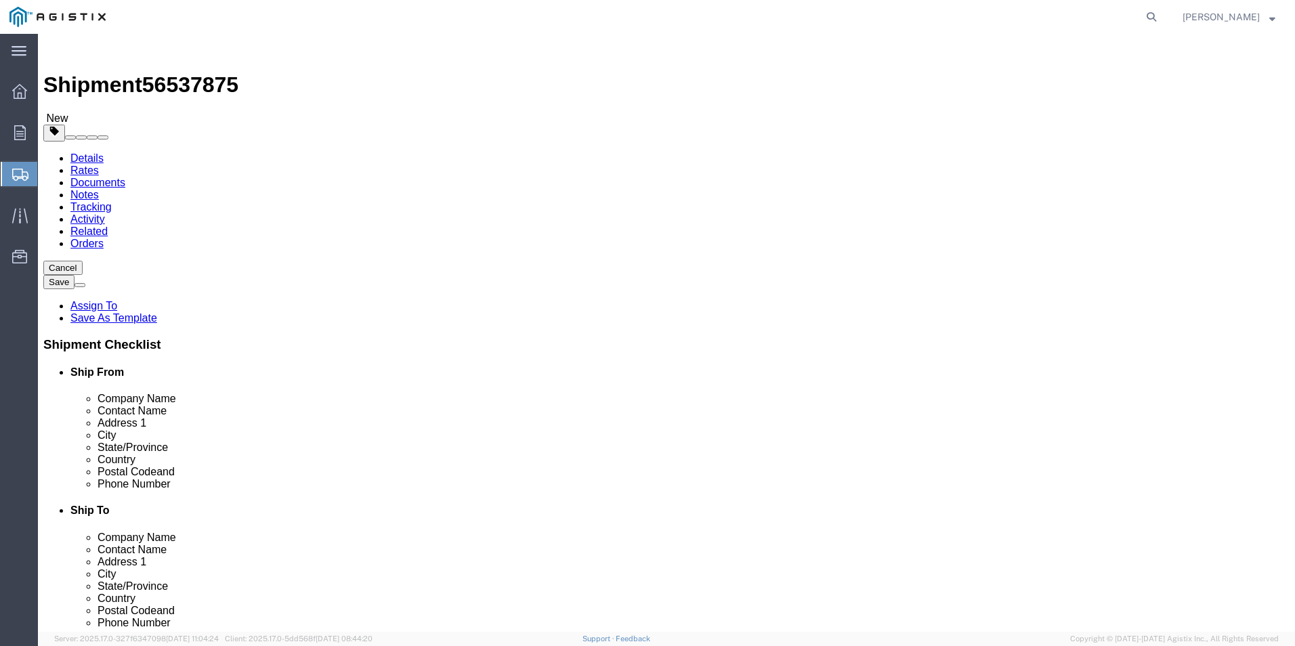
click input "0.00"
type input "0"
type input "306"
click div "x Package Type Select Bulk Bundle(s) Cardboard Box(es) Carton(s) Crate(s) Drum(…"
click link "Add Content"
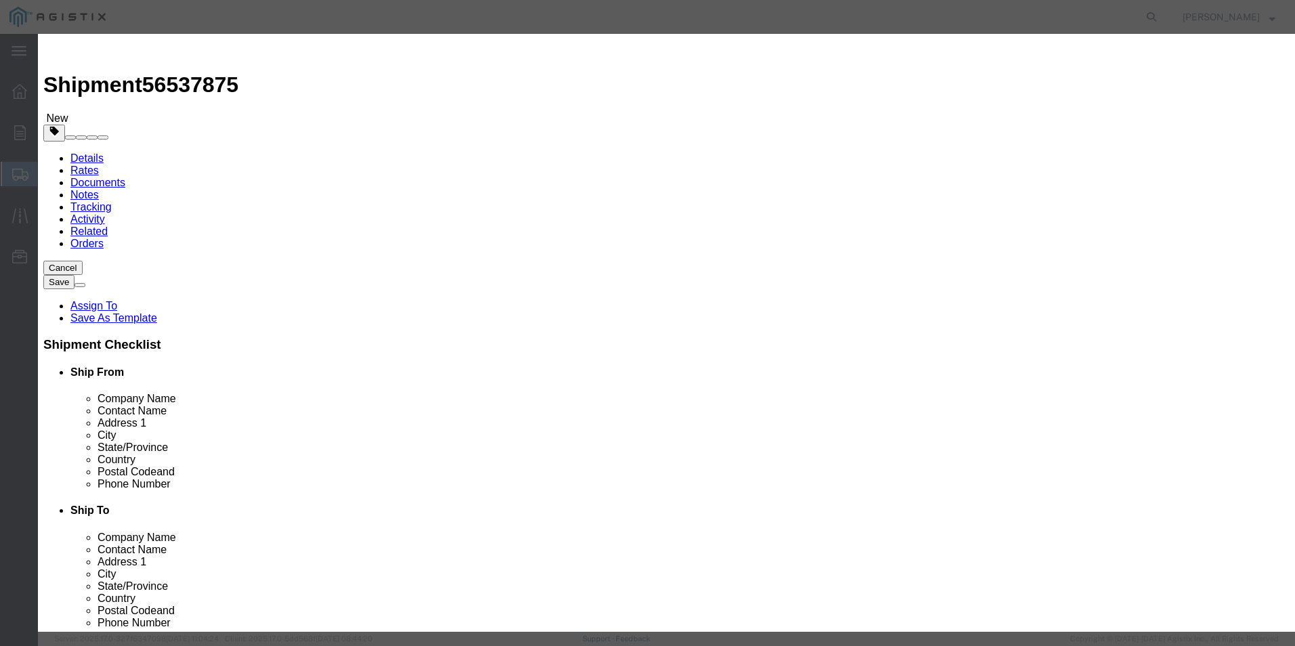
click input "text"
type input "E-PGEM250081"
click input "0"
type input "2"
click label "Class"
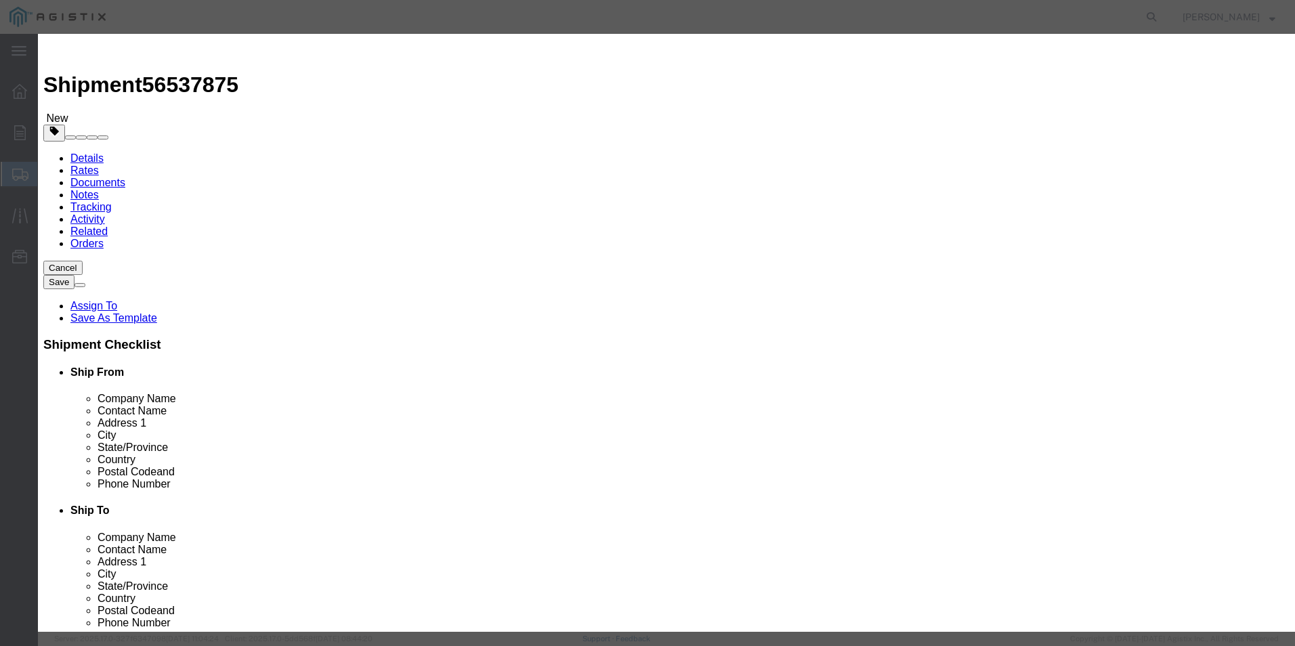
click input "text"
type input "800"
click select "Select 50 55 60 65 70 85 92.5 100 125 175 250 300 400"
select select "65"
click select "Select 50 55 60 65 70 85 92.5 100 125 175 250 300 400"
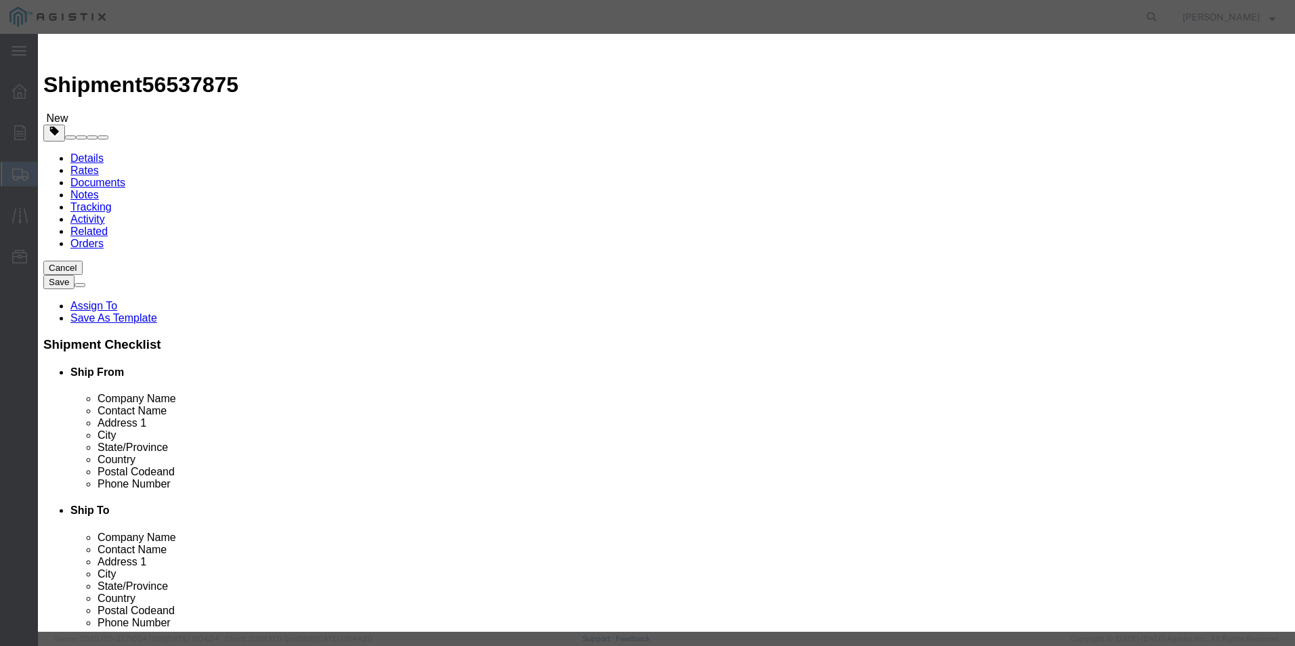
click textarea
click input "text"
drag, startPoint x: 480, startPoint y: 200, endPoint x: 475, endPoint y: 213, distance: 13.3
click textarea "PLEASE SHIP"
type textarea "PLEASE CALL [PHONE_NUMBER] BEFORE DELIVERY"
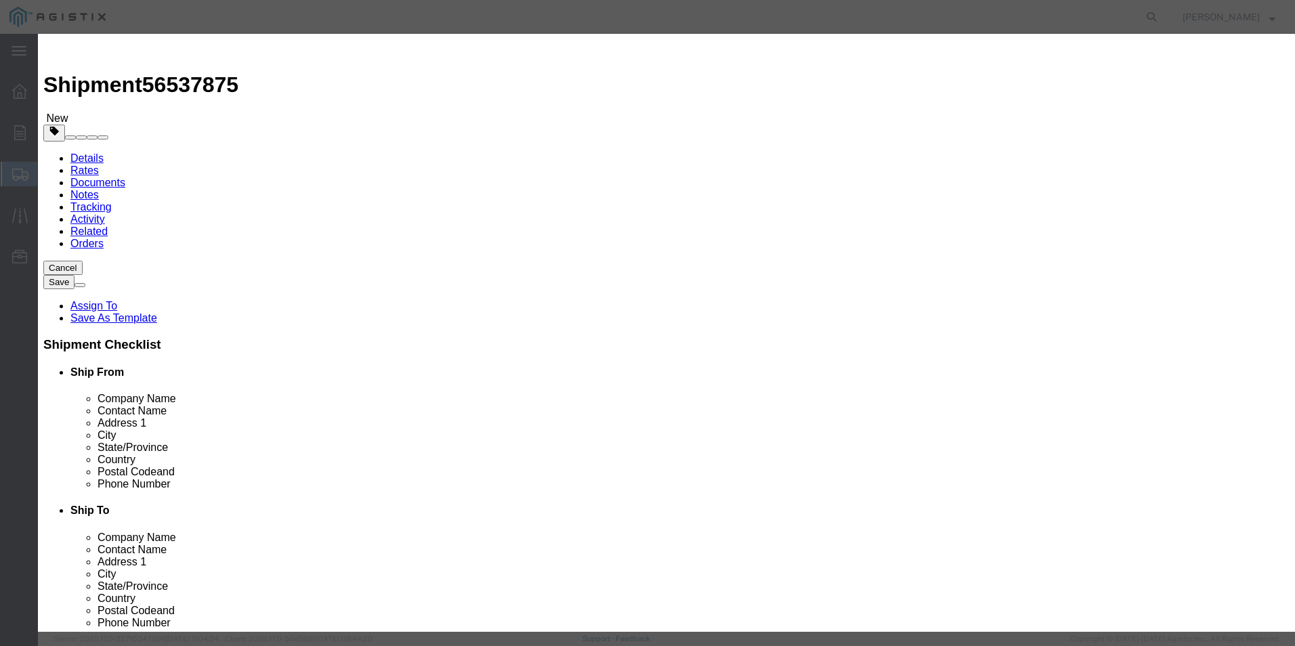
click button "Save & Close"
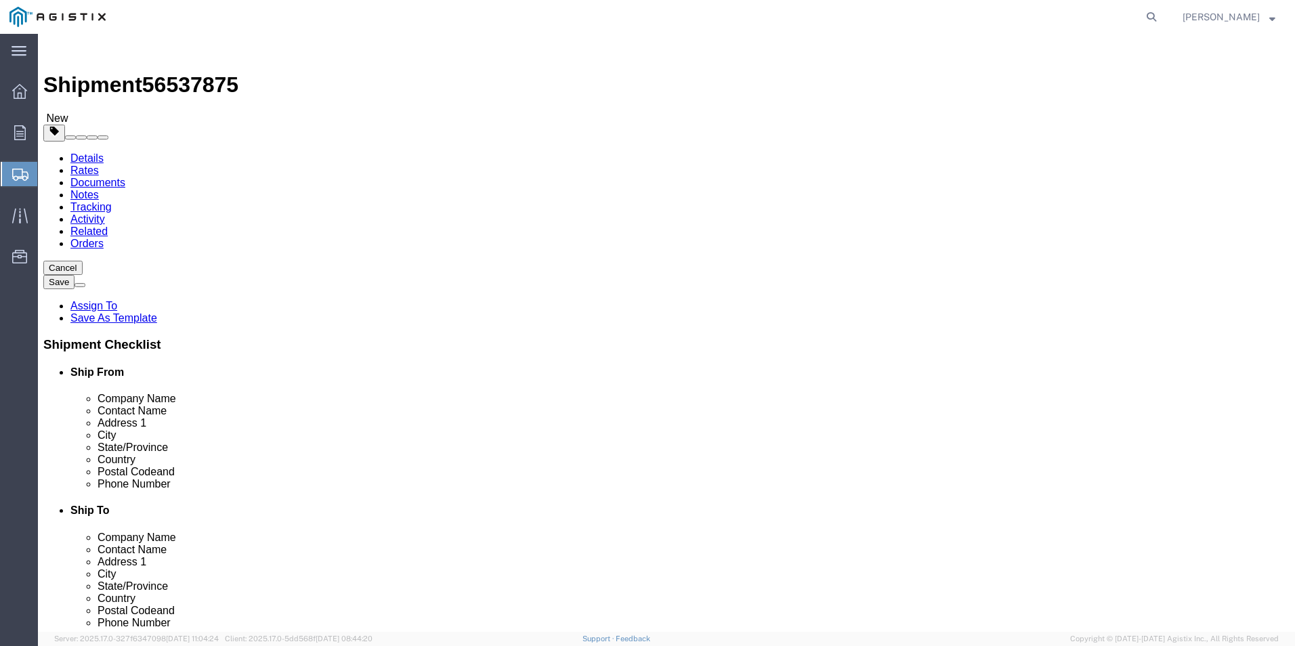
click button "Continue"
click button "Rate Shipment"
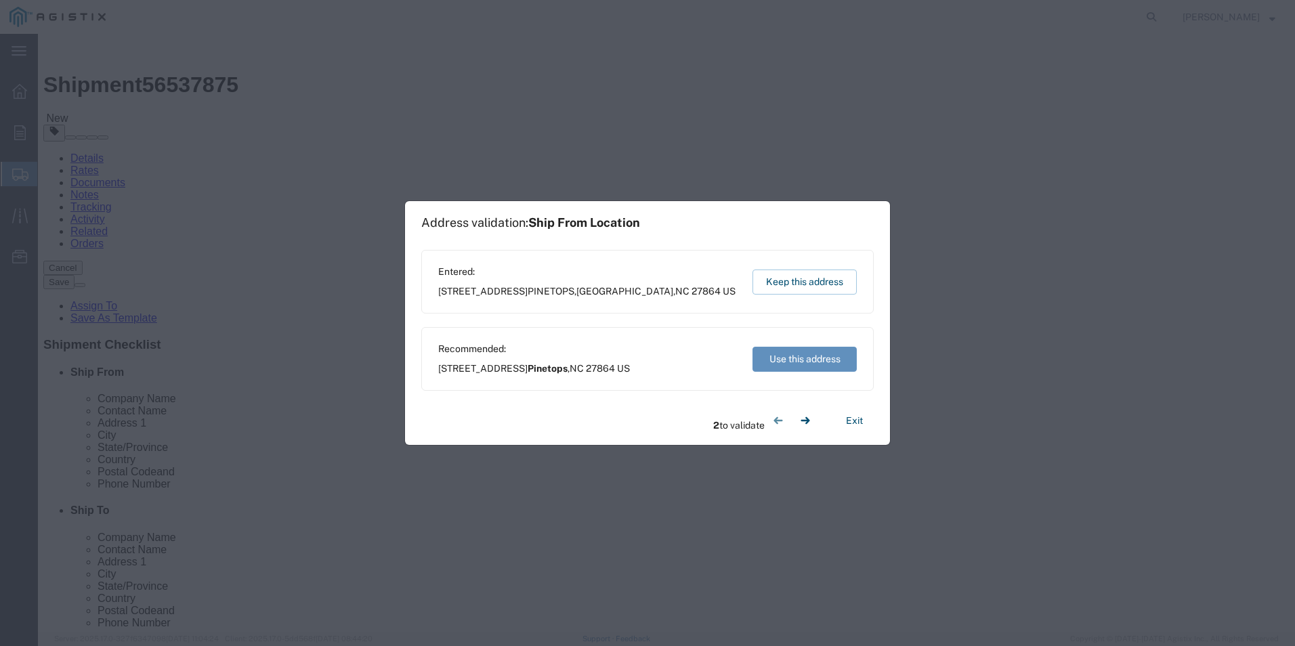
click at [794, 363] on button "Use this address" at bounding box center [804, 359] width 104 height 25
click at [801, 364] on button "Use this address" at bounding box center [804, 359] width 104 height 25
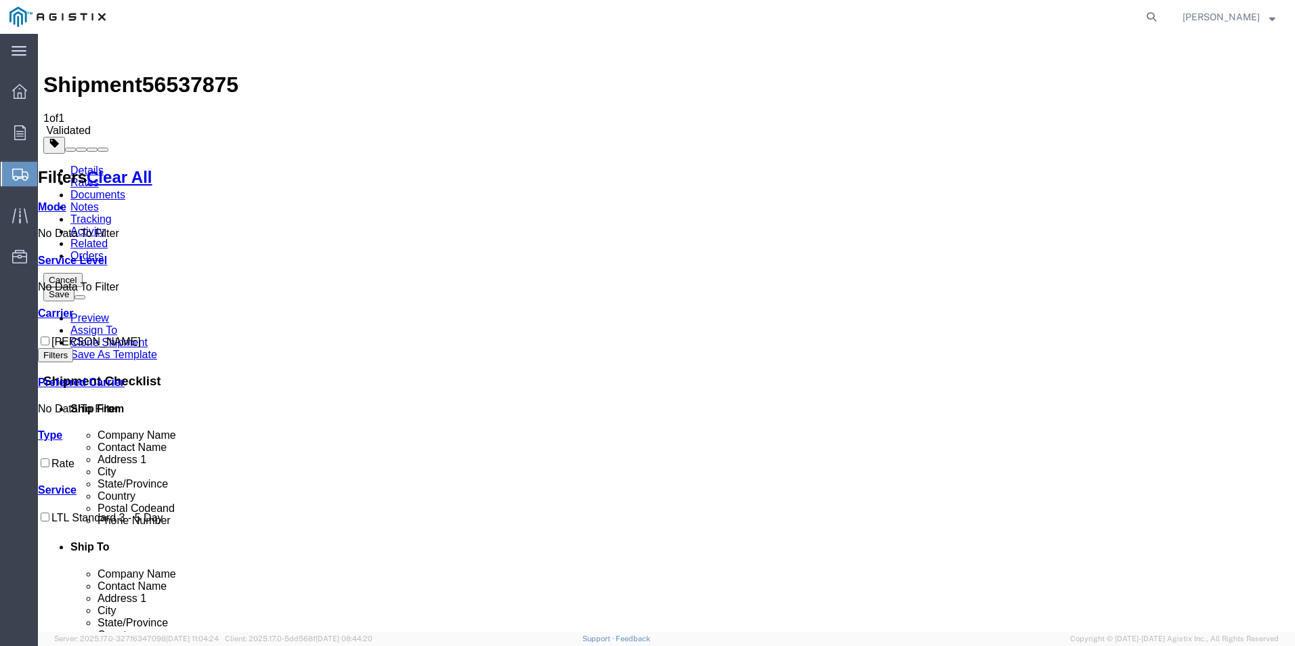
checkbox input "true"
